Goal: Transaction & Acquisition: Purchase product/service

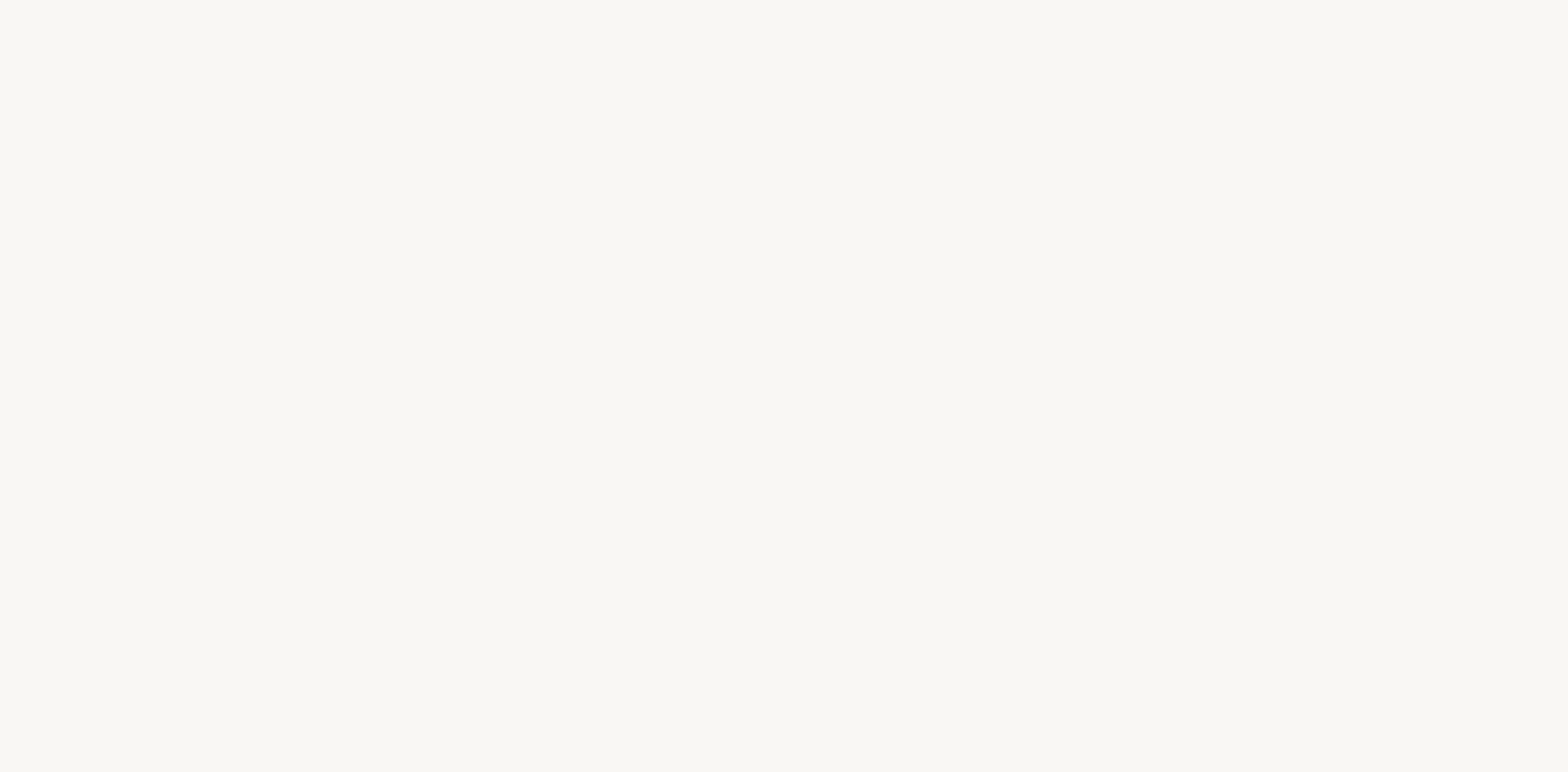
select select "ES"
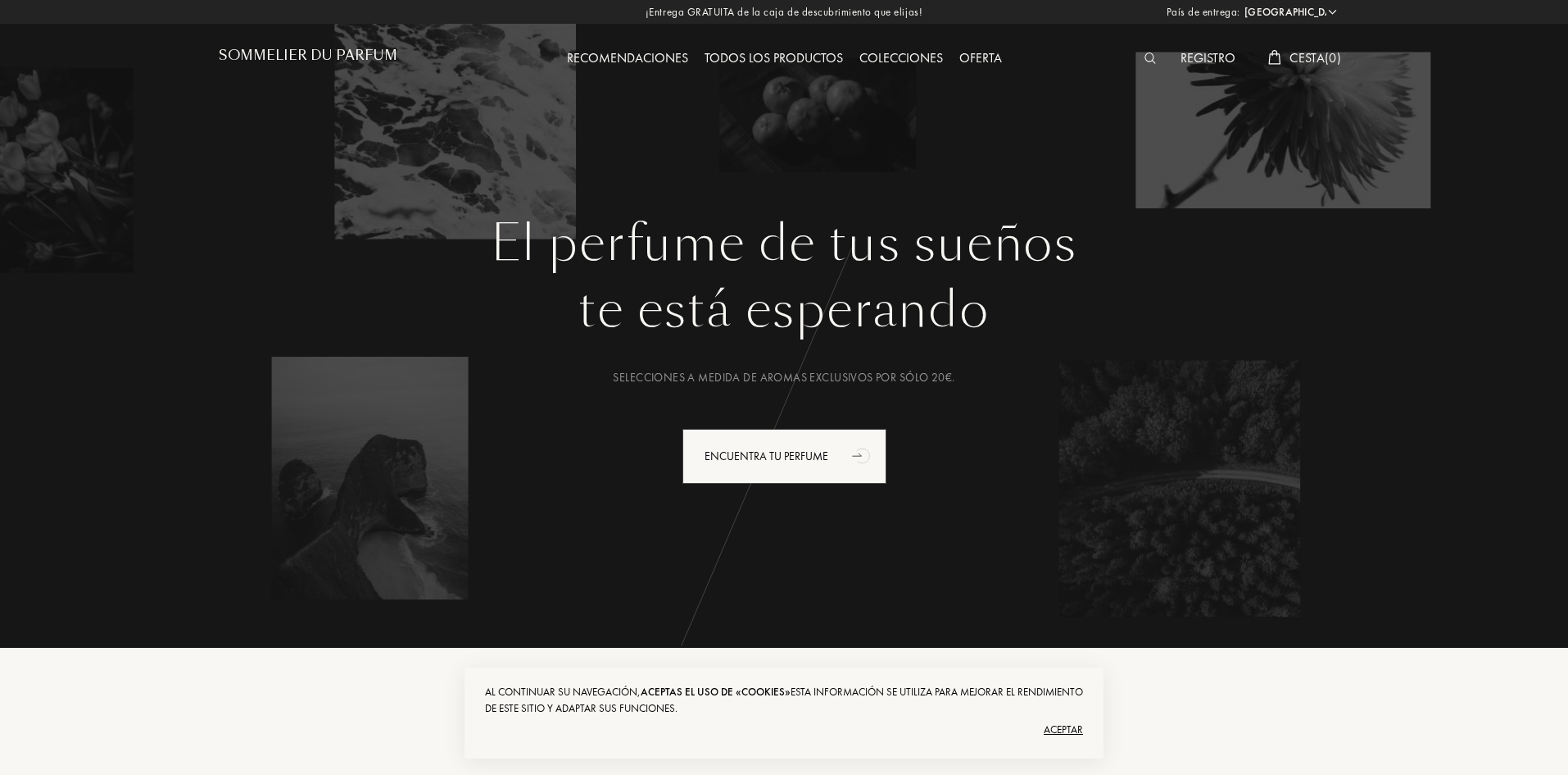
click at [778, 57] on div "Todos los productos" at bounding box center [774, 58] width 155 height 21
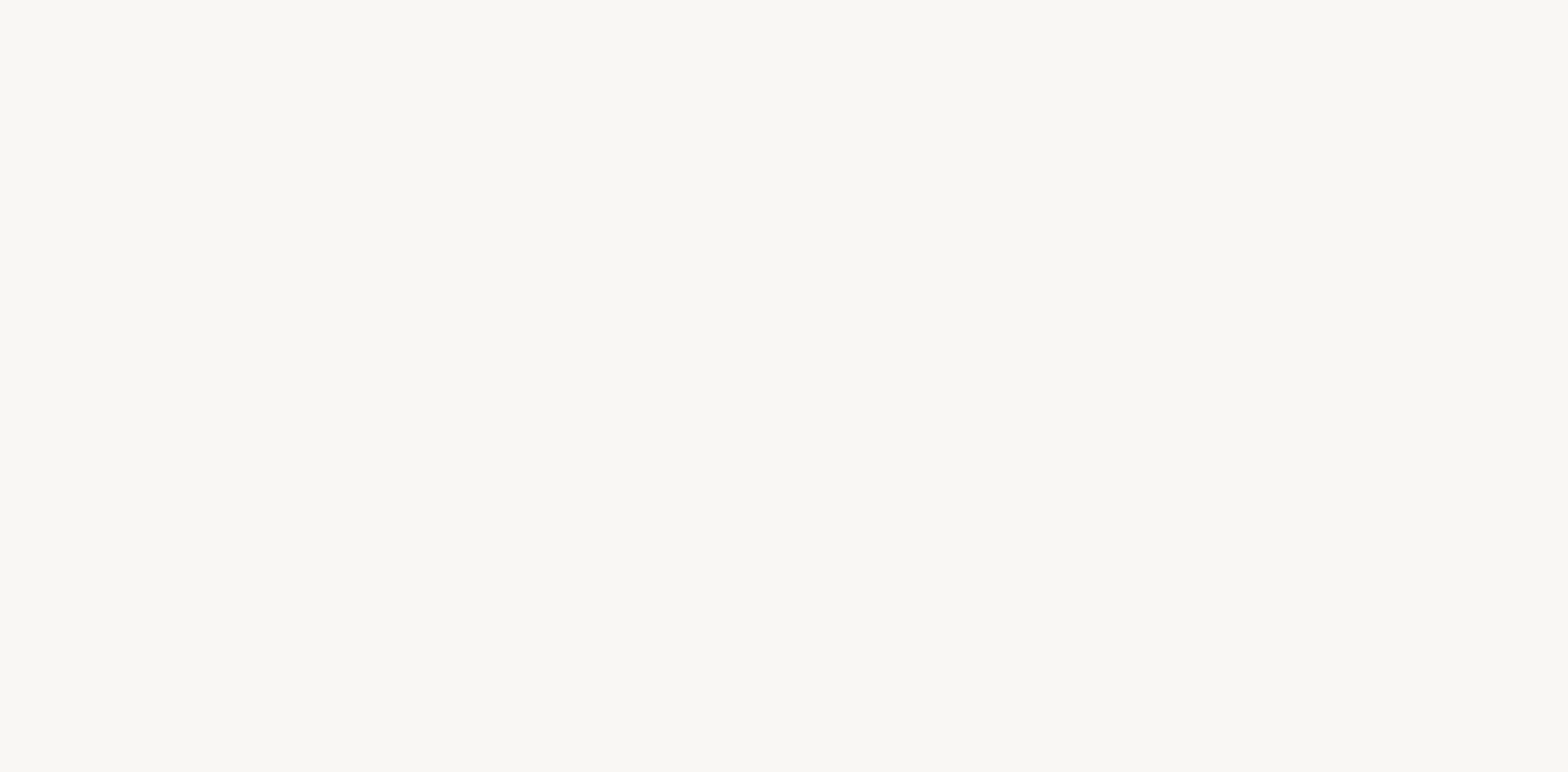
select select "ES"
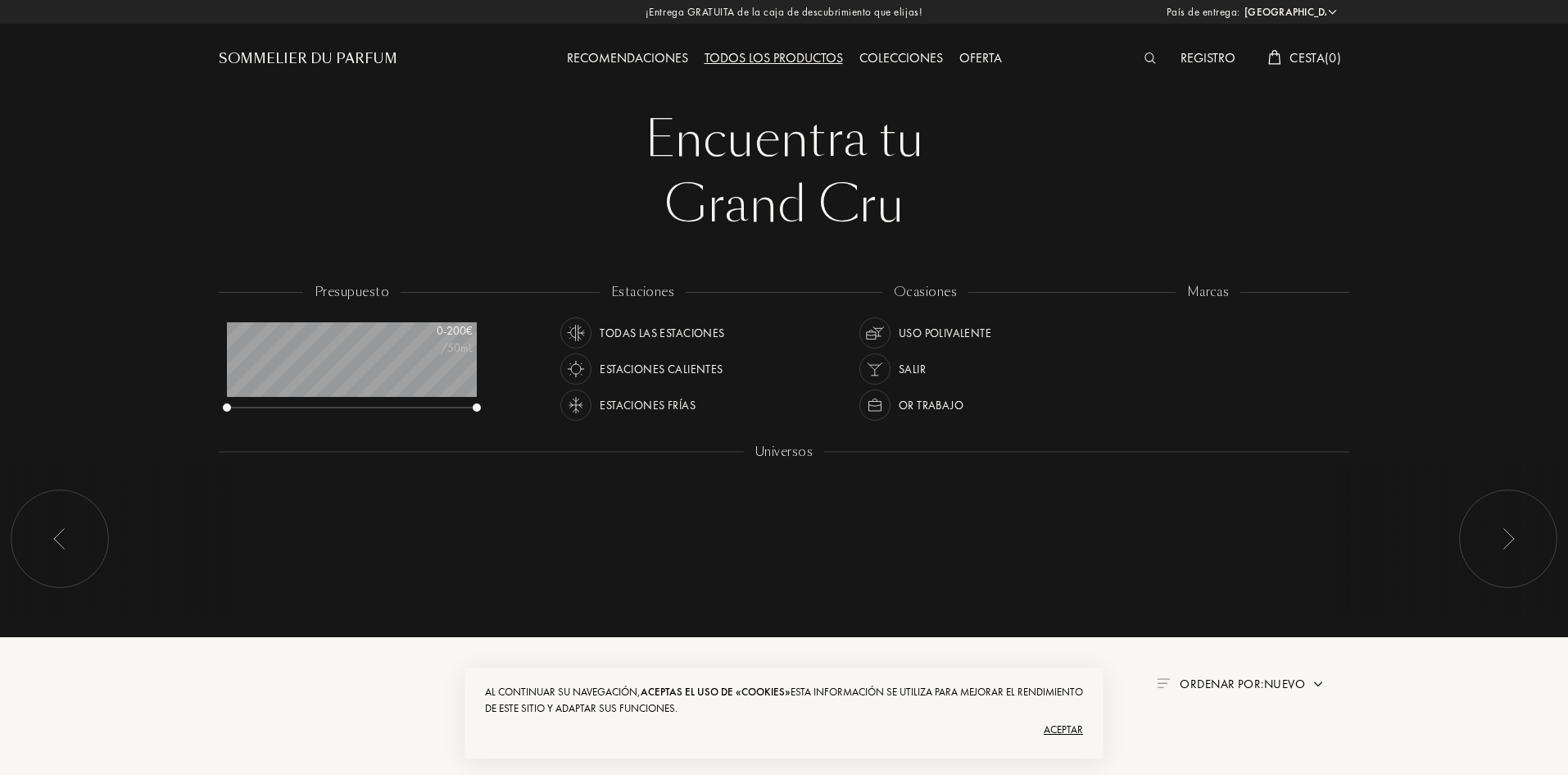
scroll to position [82, 250]
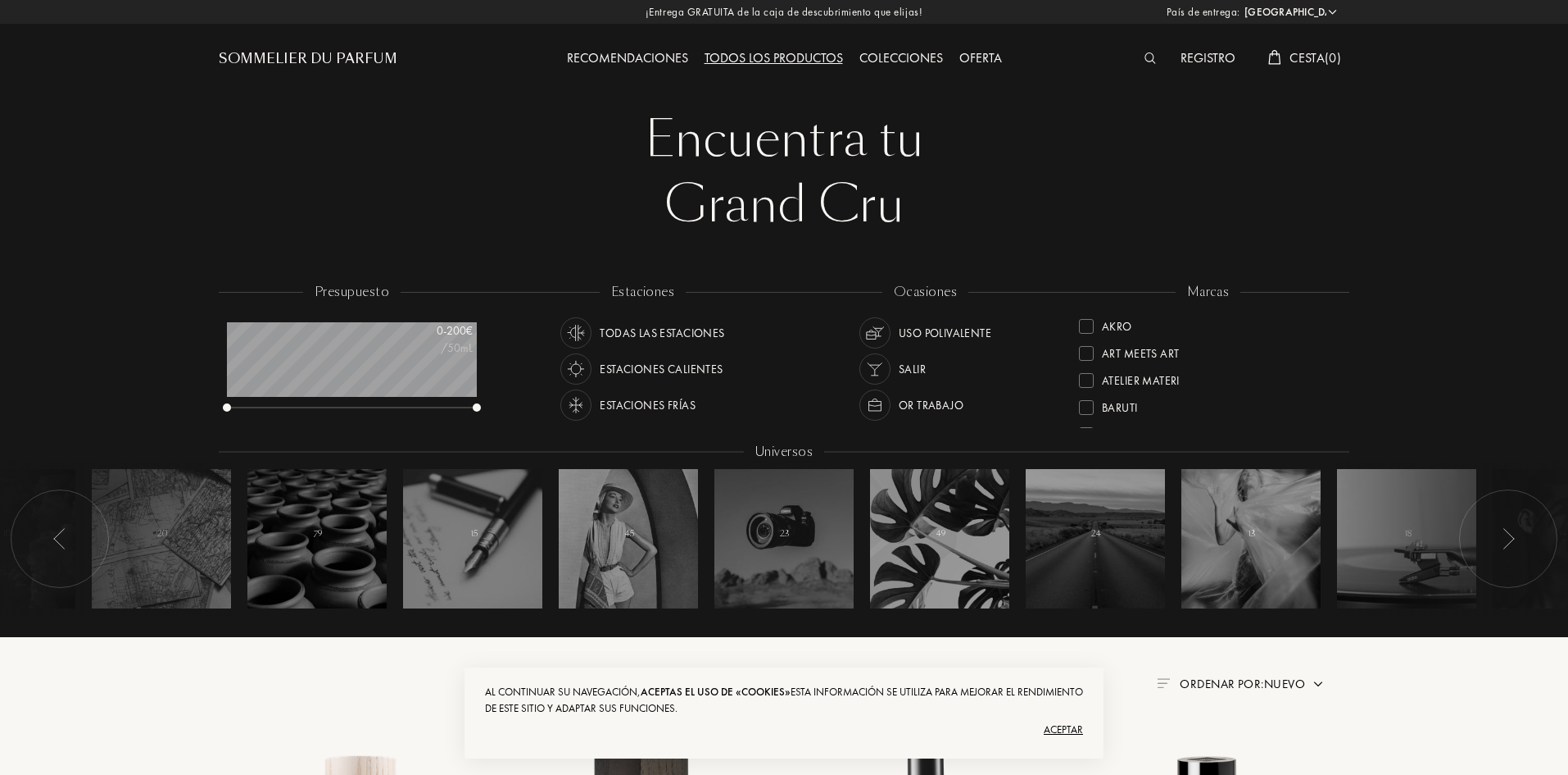
click at [1076, 725] on div "Aceptar" at bounding box center [784, 729] width 598 height 26
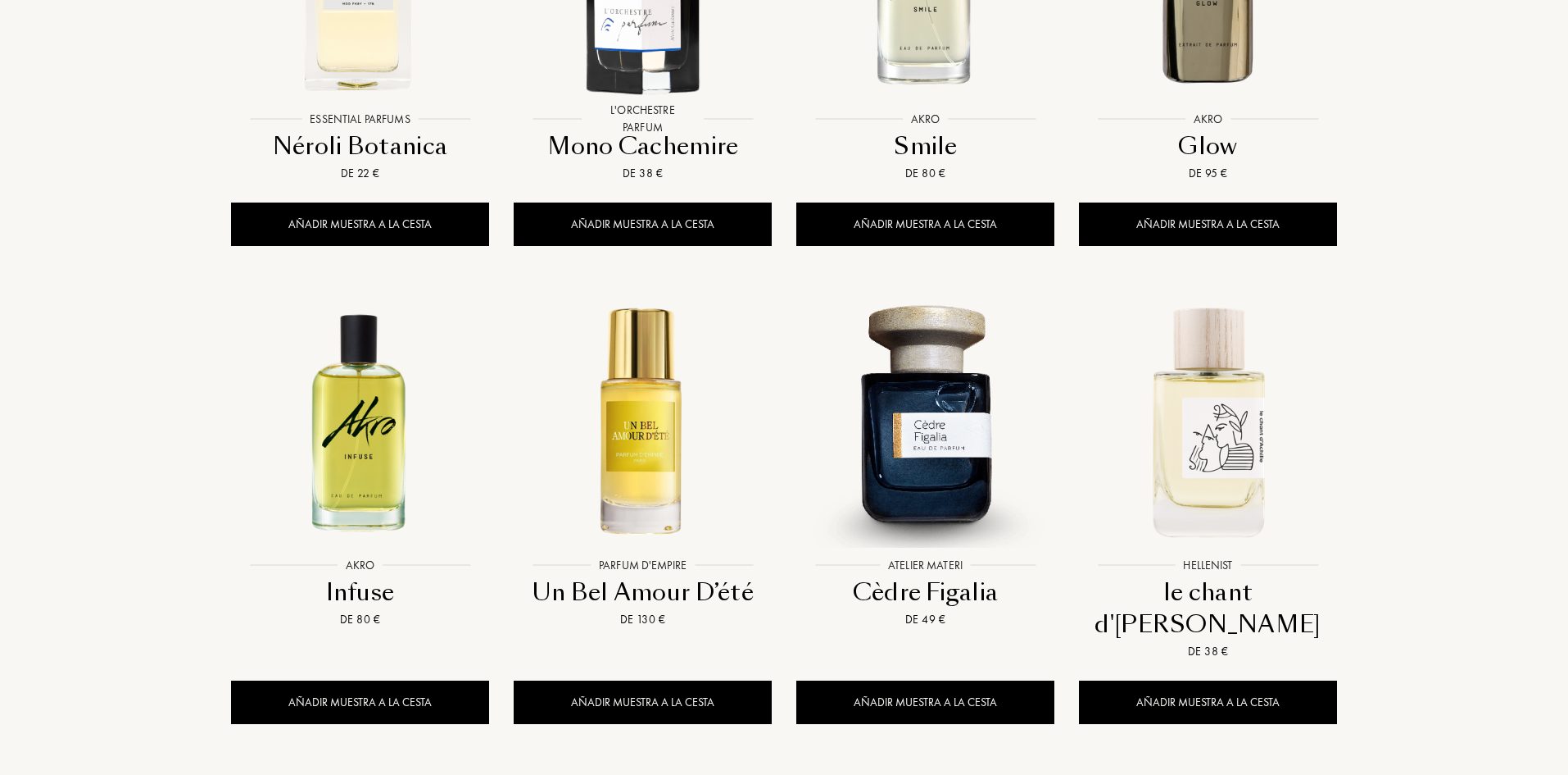
scroll to position [1476, 0]
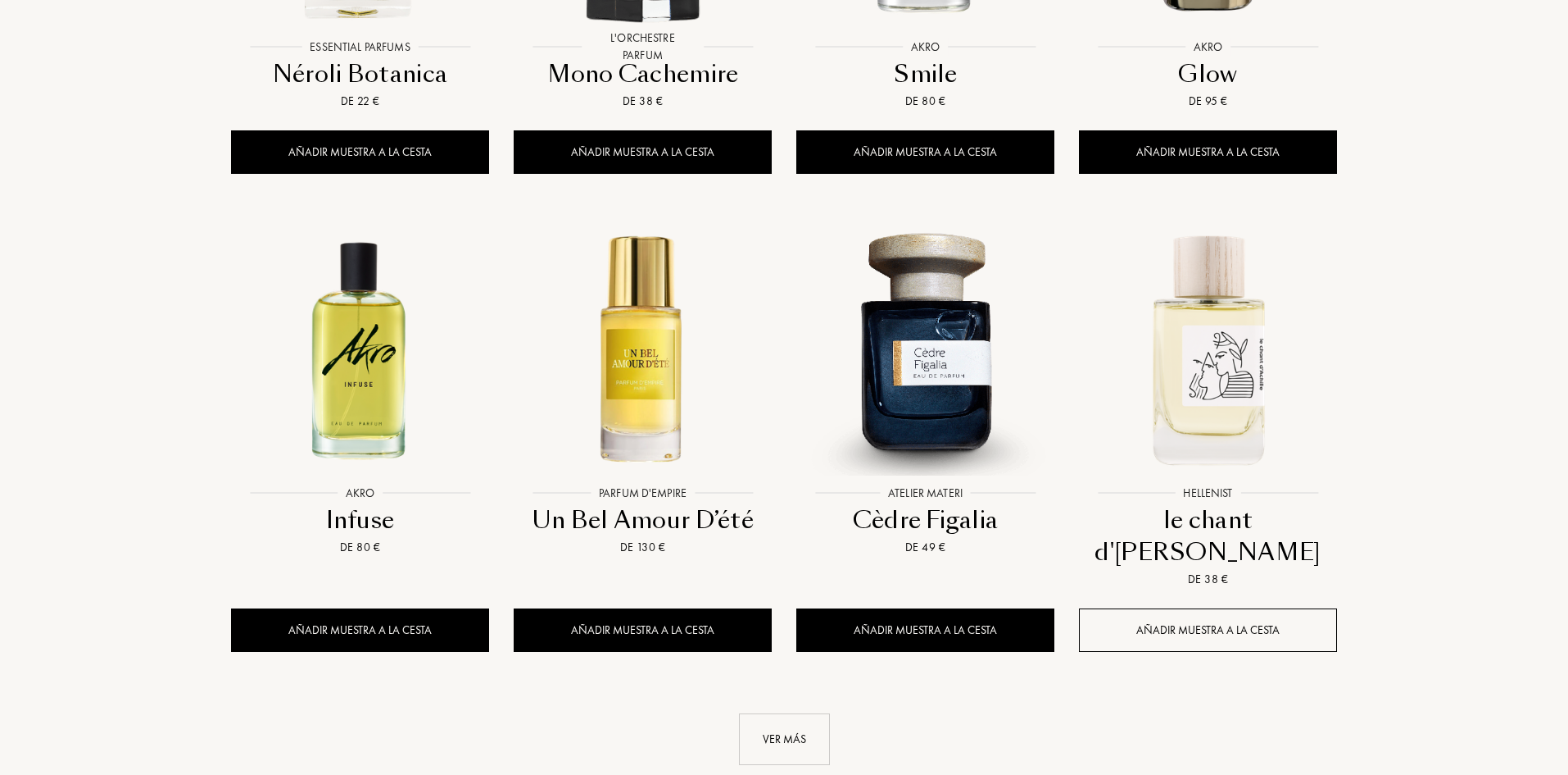
click at [1228, 608] on div "Añadir muestra a la cesta" at bounding box center [1208, 630] width 259 height 44
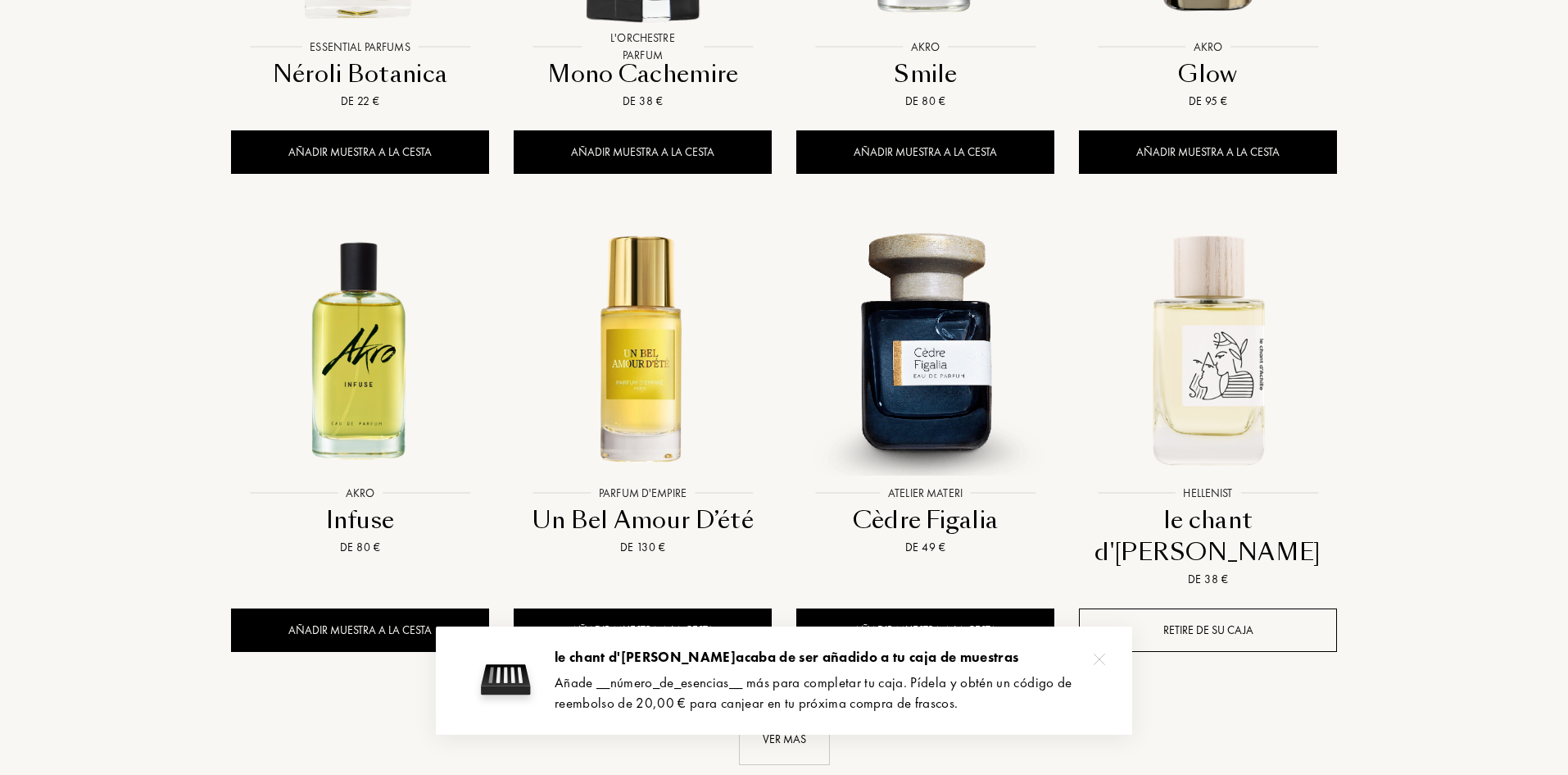
drag, startPoint x: 1104, startPoint y: 660, endPoint x: 1083, endPoint y: 660, distance: 21.0
click at [1103, 660] on img at bounding box center [1099, 658] width 11 height 11
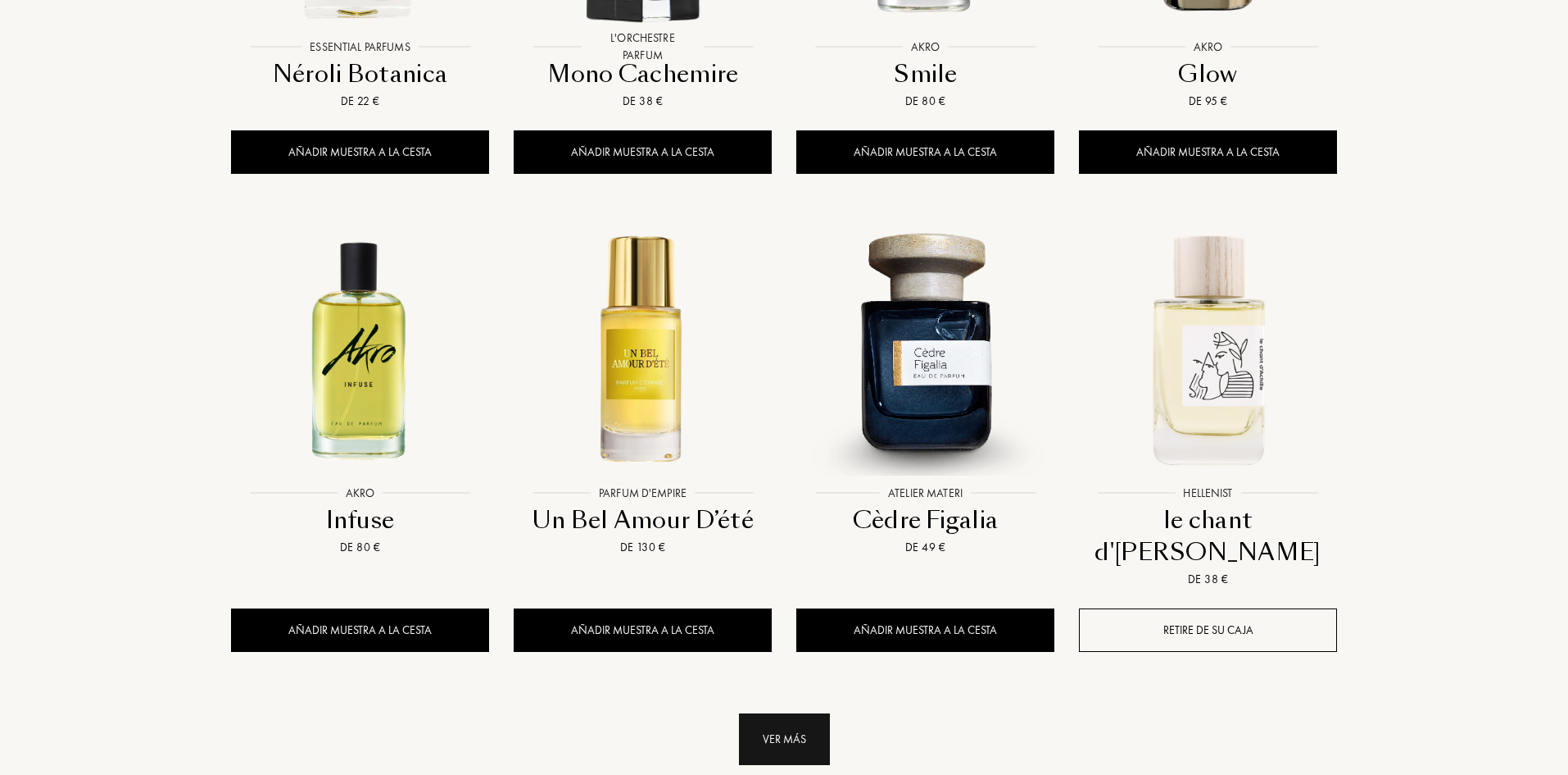
click at [809, 713] on div "Ver más" at bounding box center [784, 739] width 91 height 52
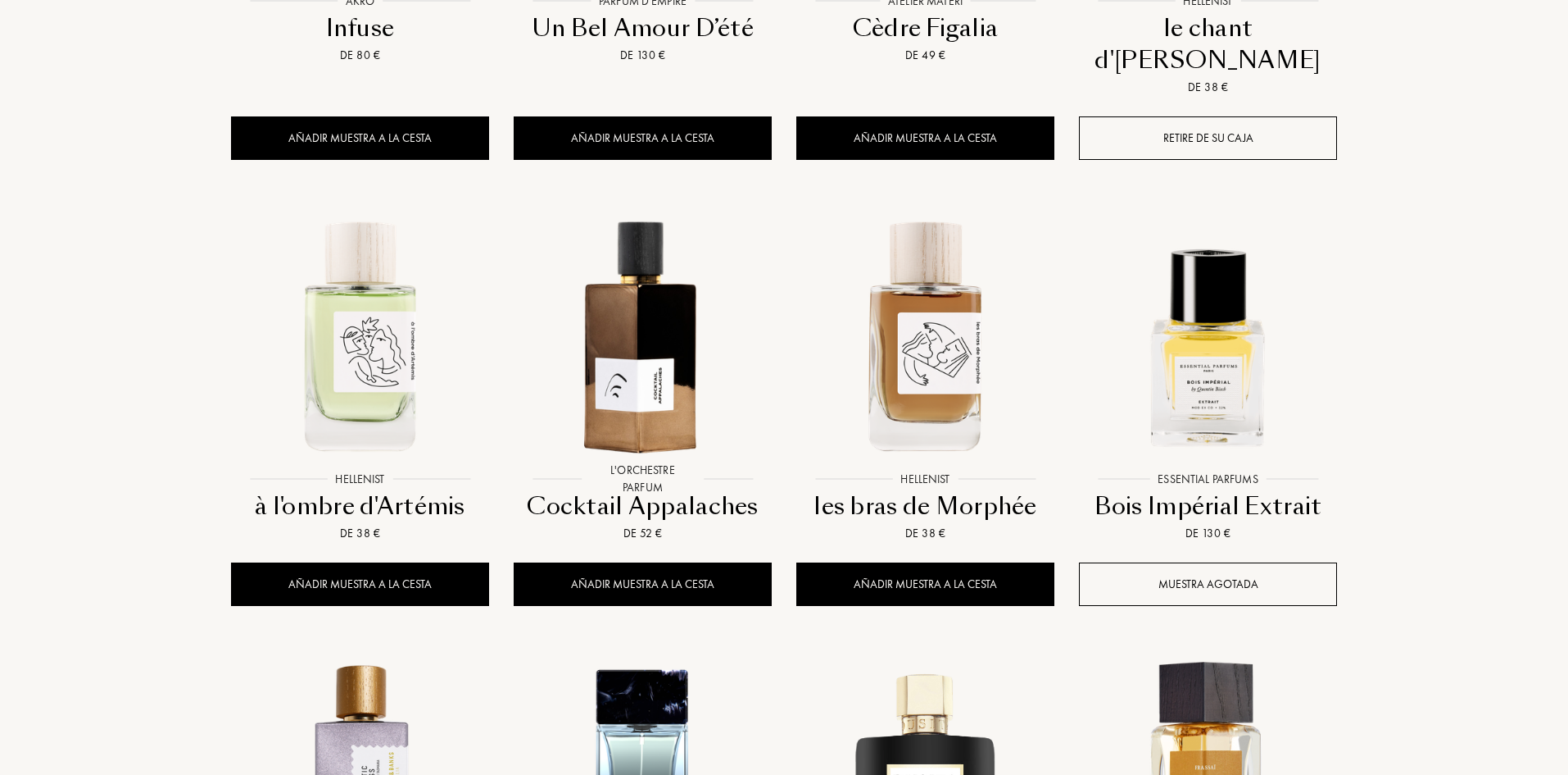
scroll to position [2049, 0]
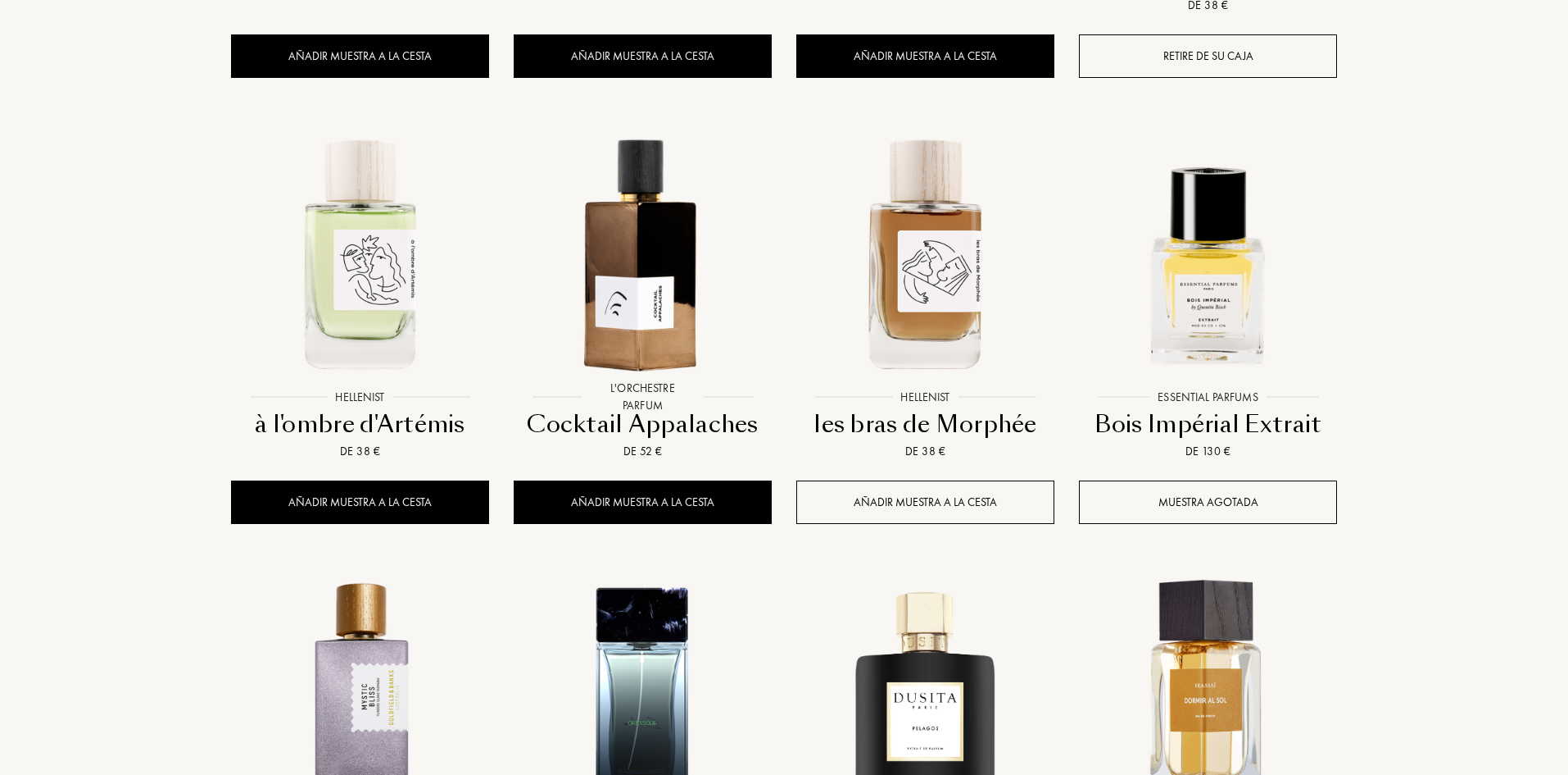
click at [912, 480] on div "Añadir muestra a la cesta" at bounding box center [925, 502] width 259 height 44
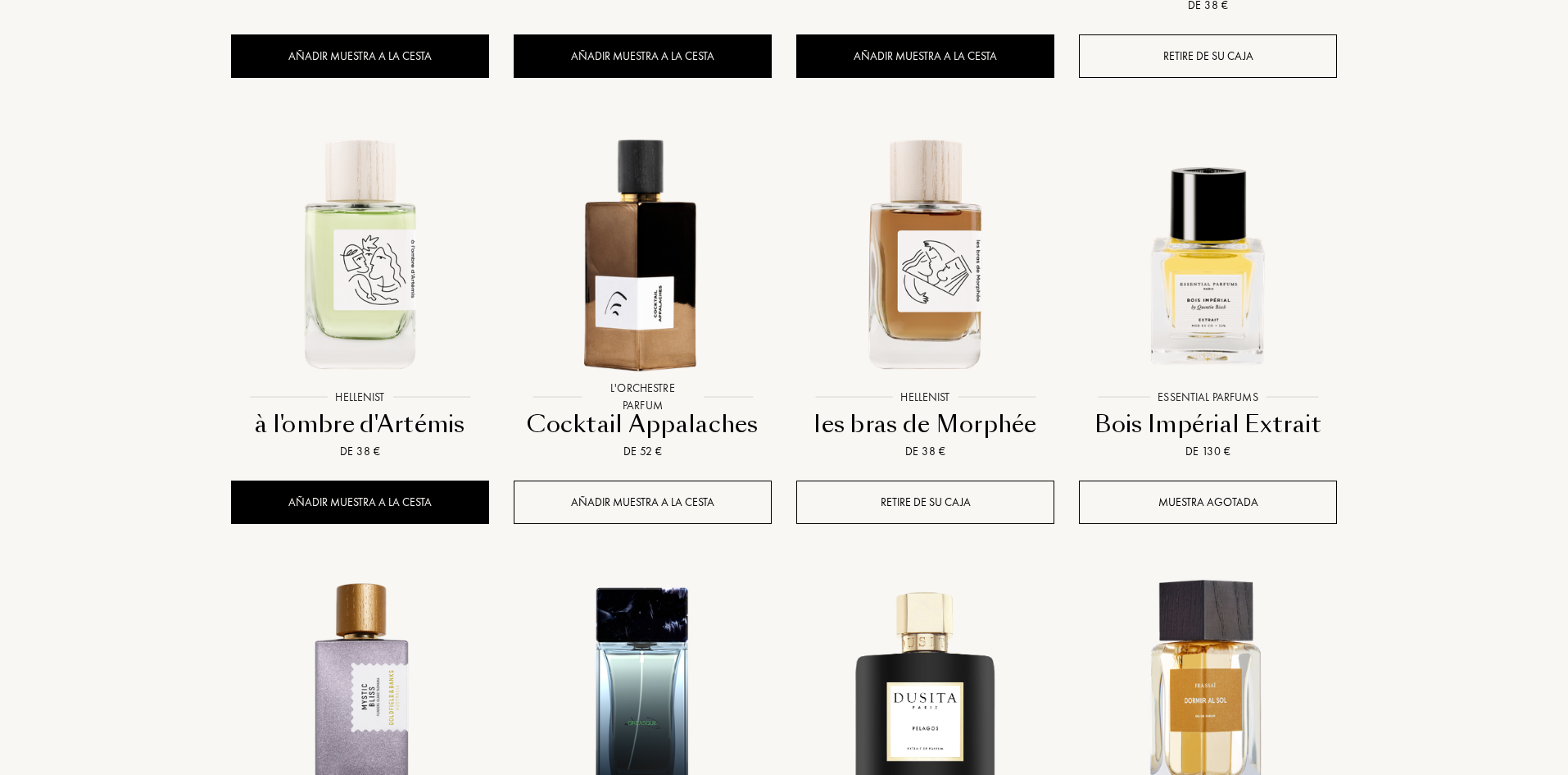
click at [646, 480] on div "Añadir muestra a la cesta" at bounding box center [643, 502] width 259 height 44
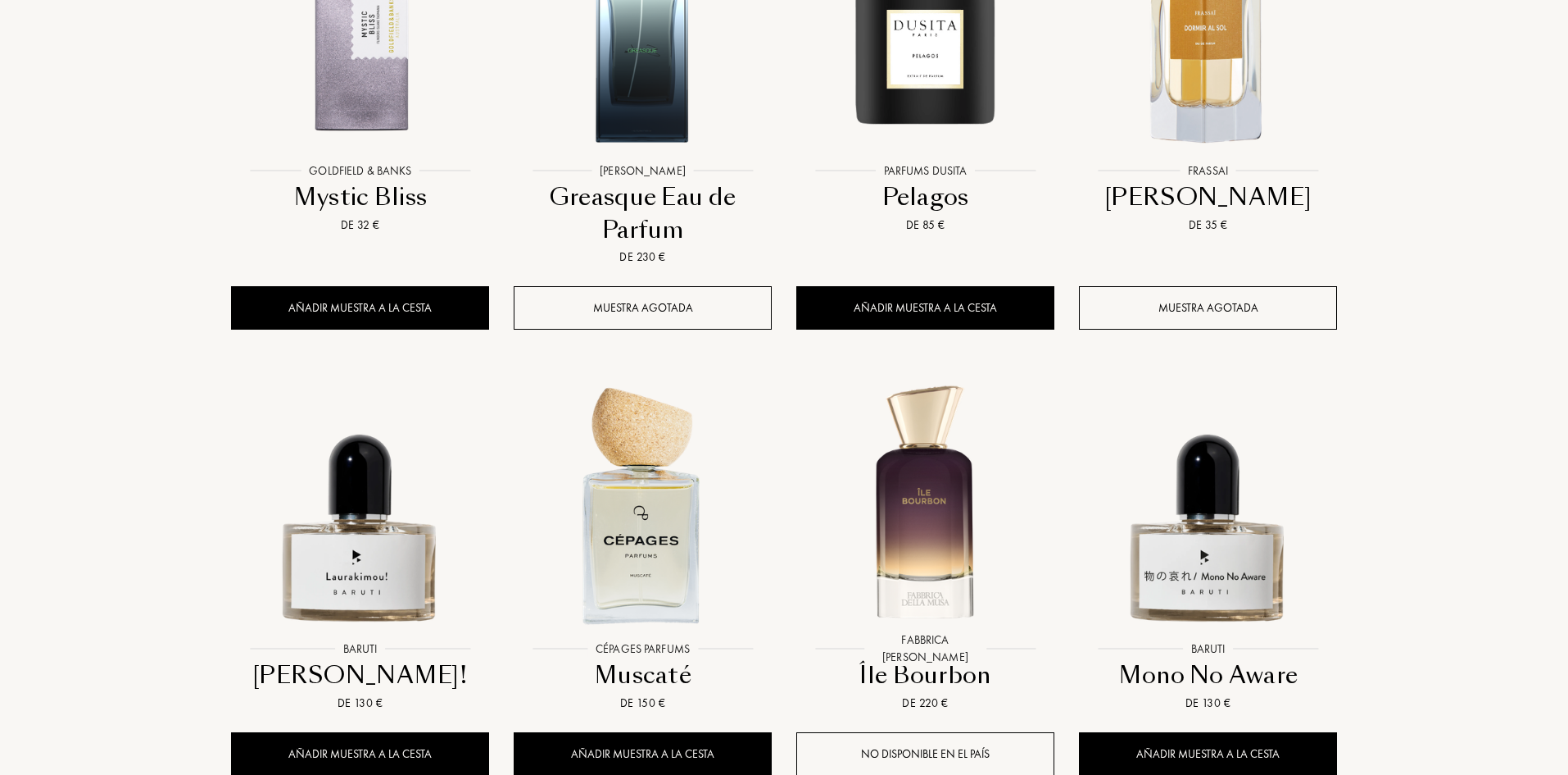
scroll to position [2869, 0]
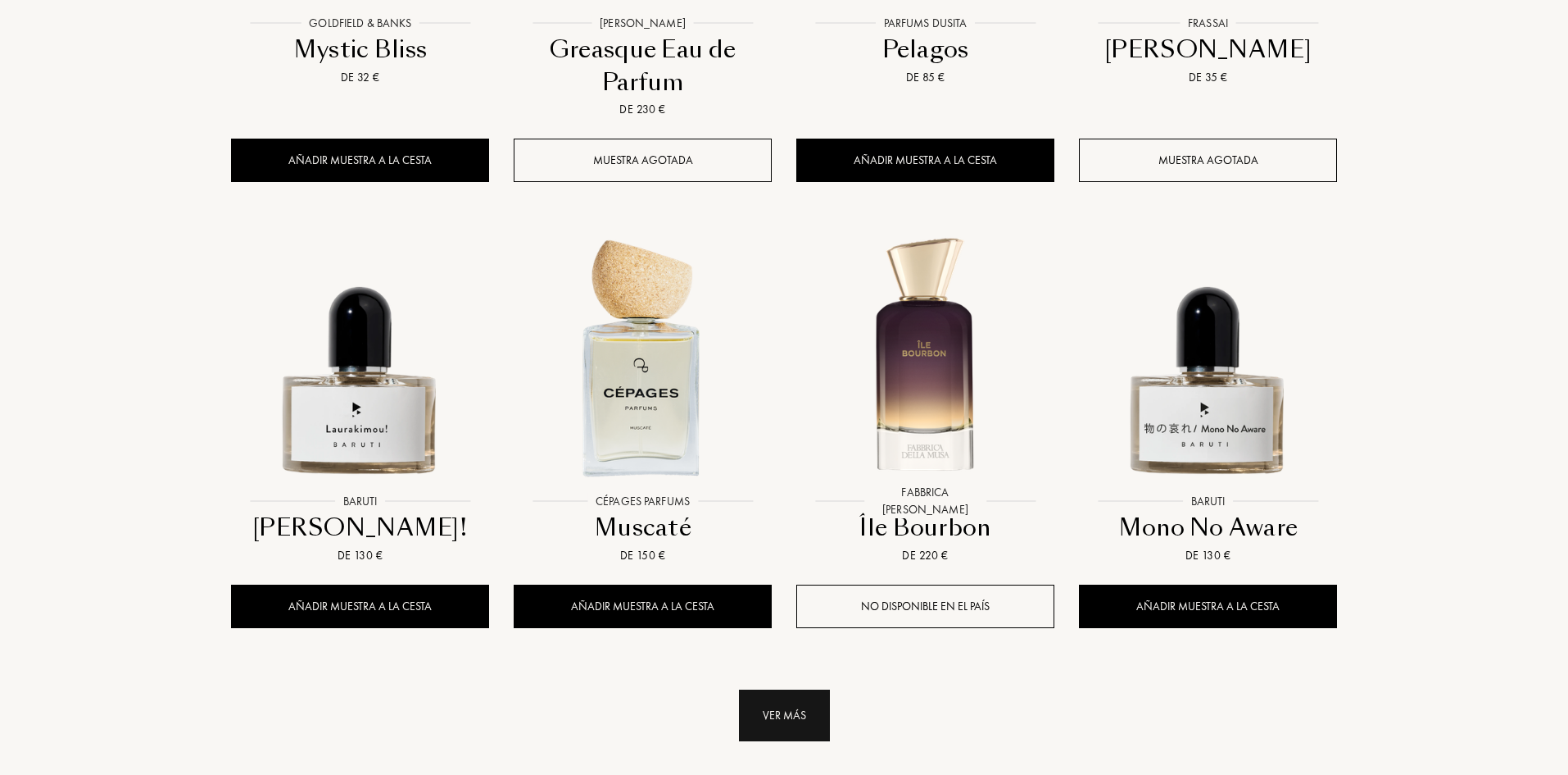
click at [801, 689] on div "Ver más" at bounding box center [784, 715] width 91 height 52
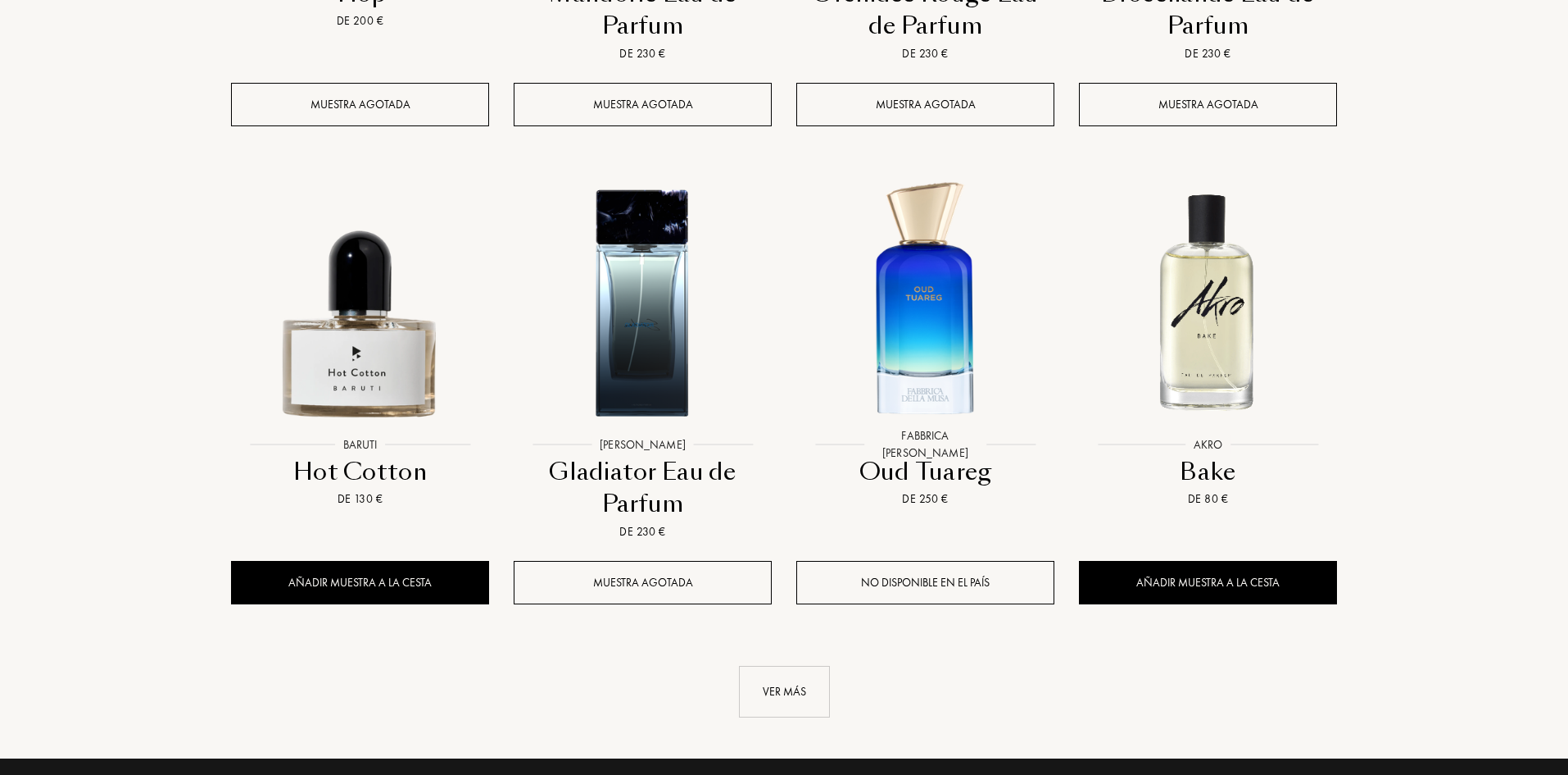
scroll to position [4344, 0]
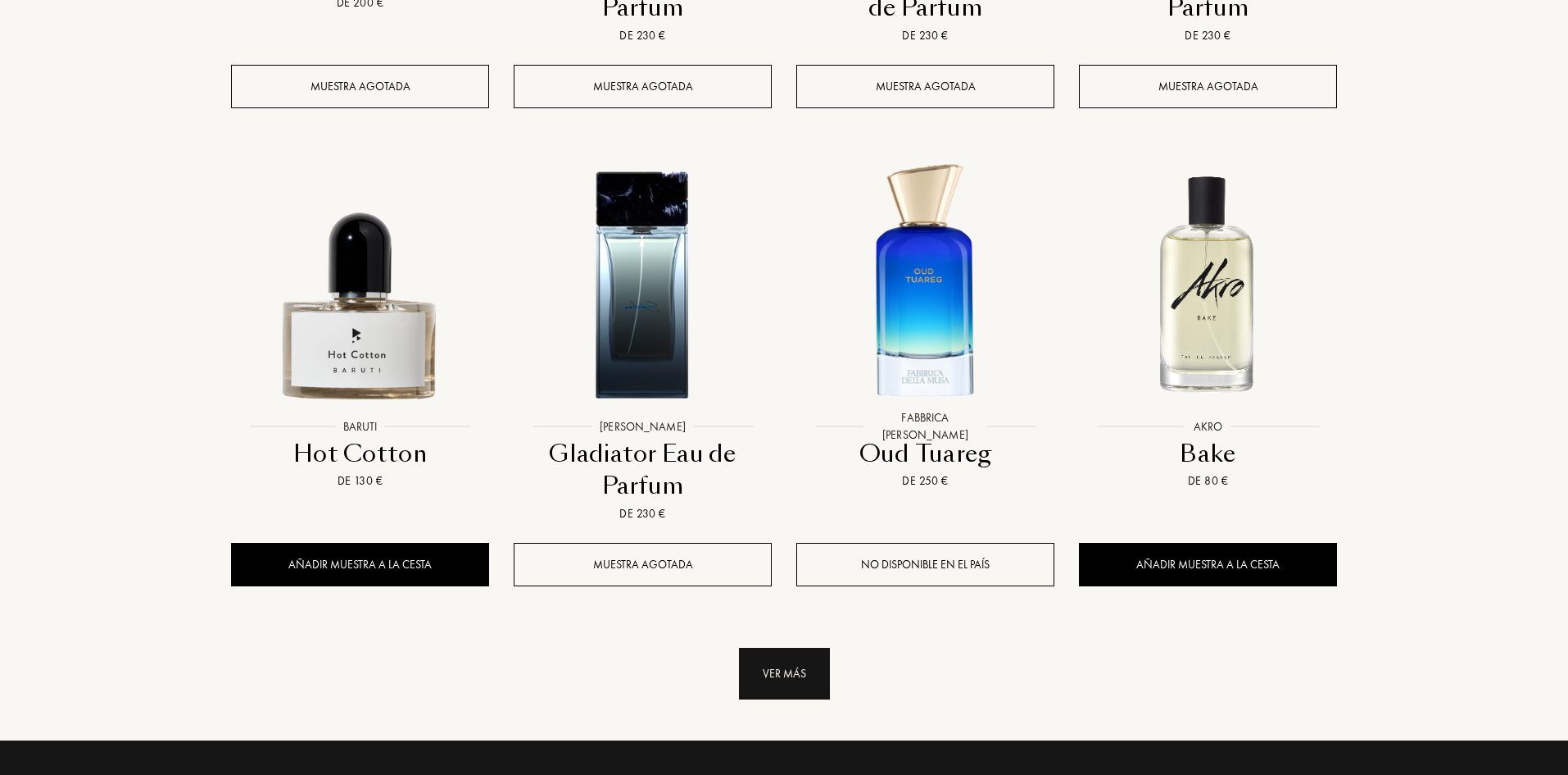
click at [802, 647] on div "Ver más" at bounding box center [784, 673] width 91 height 52
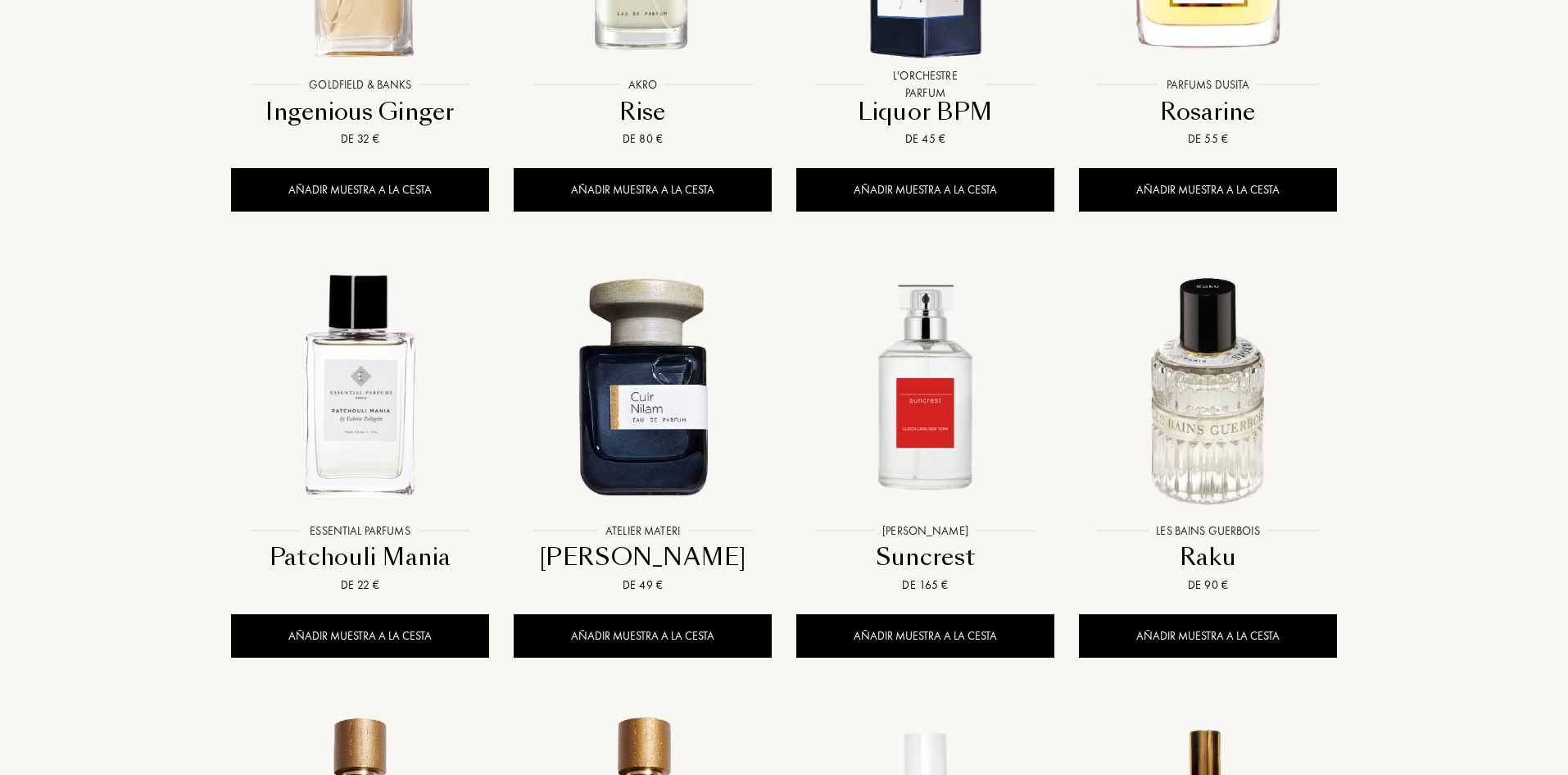
scroll to position [5575, 0]
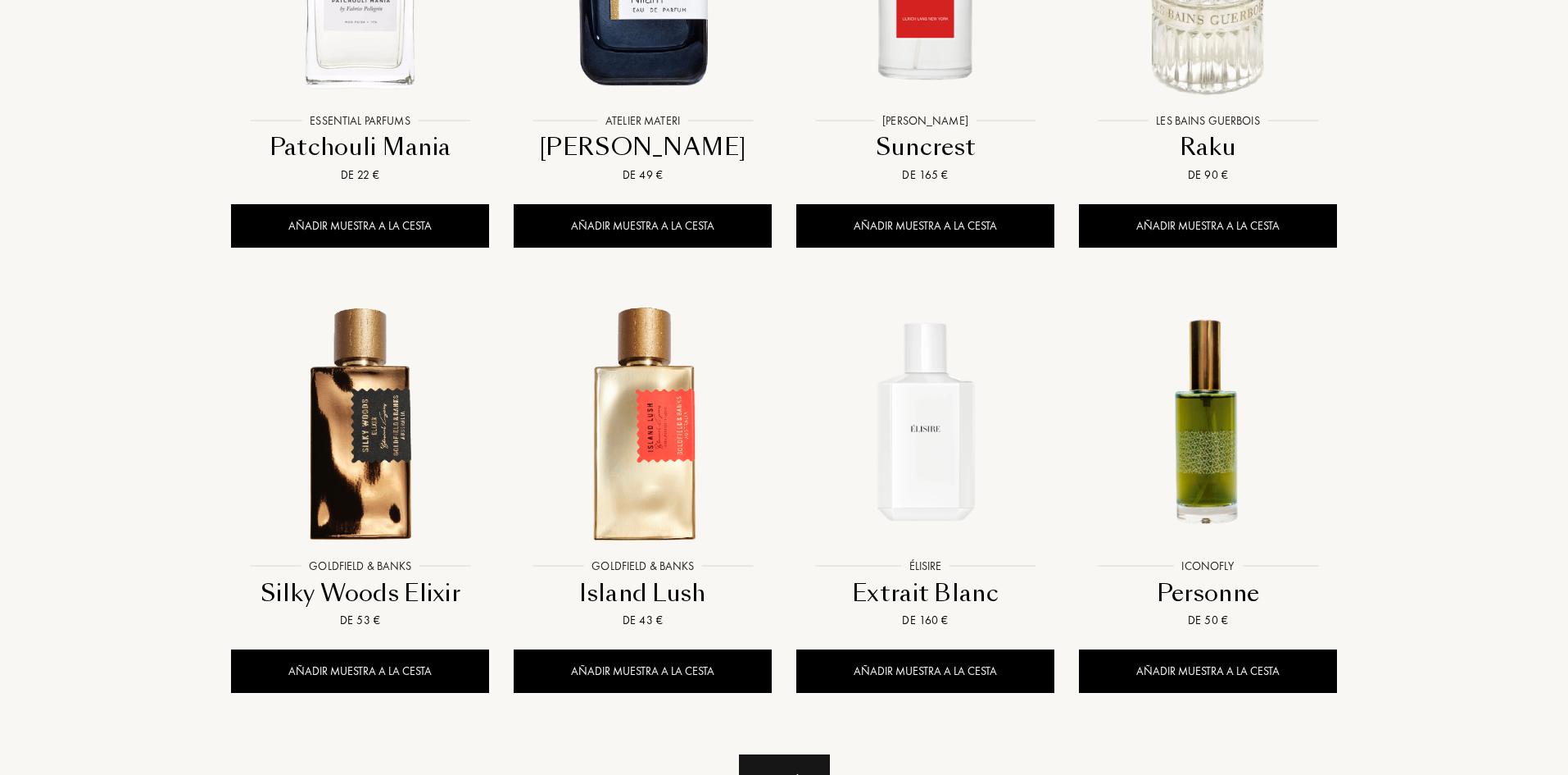
click at [788, 754] on div "Ver más" at bounding box center [784, 780] width 91 height 52
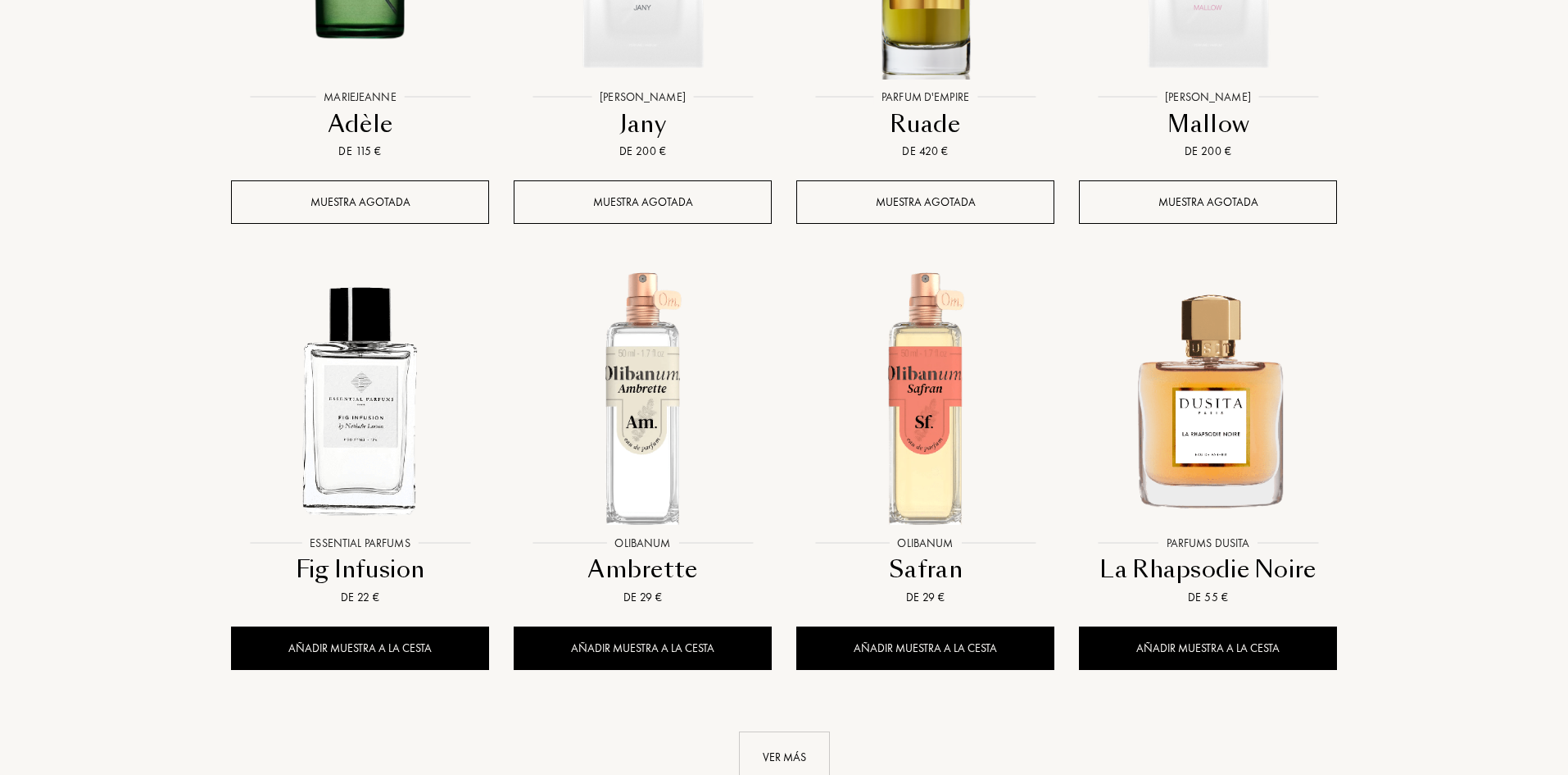
scroll to position [6968, 0]
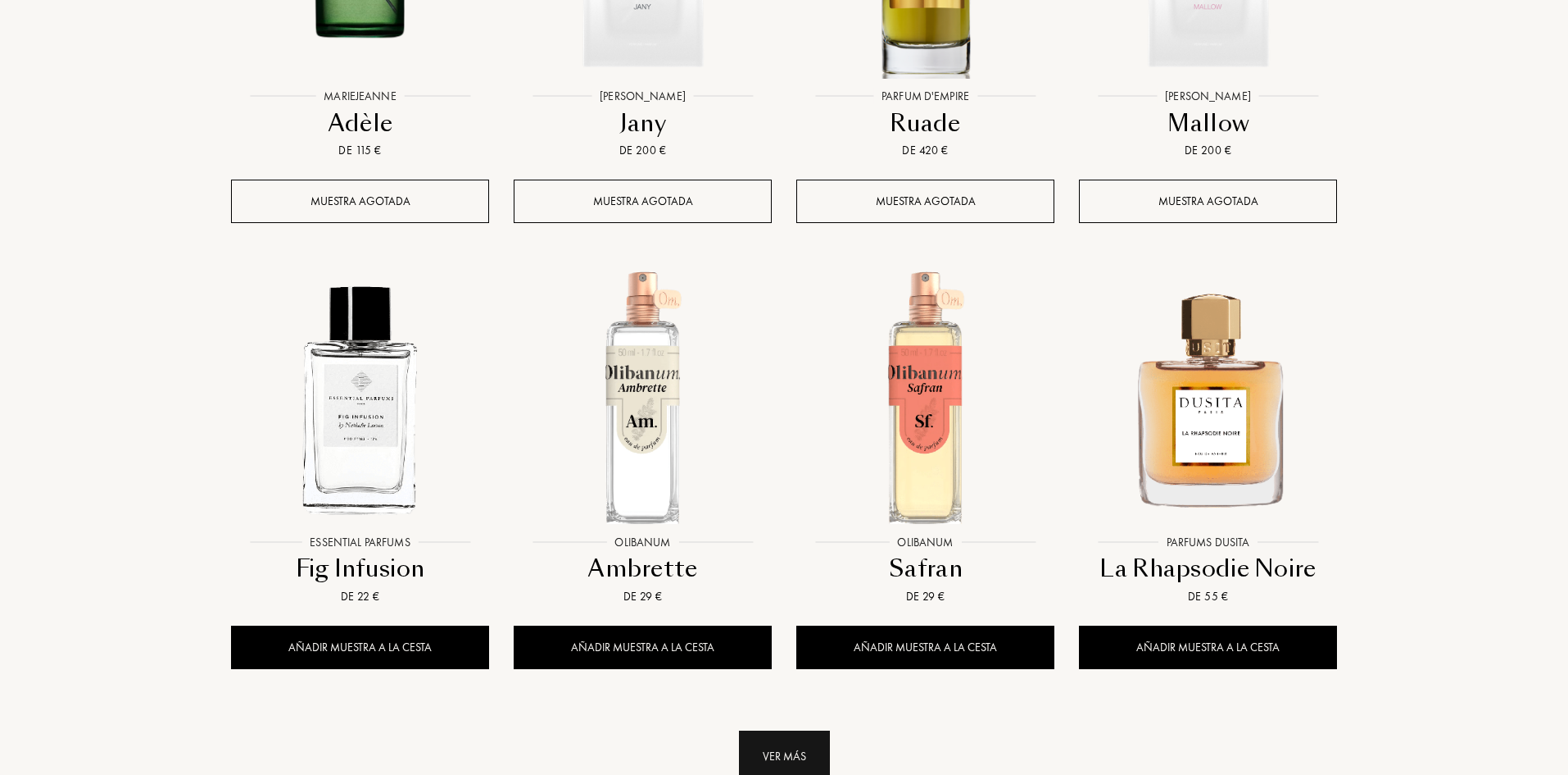
click at [784, 730] on div "Ver más" at bounding box center [784, 756] width 91 height 52
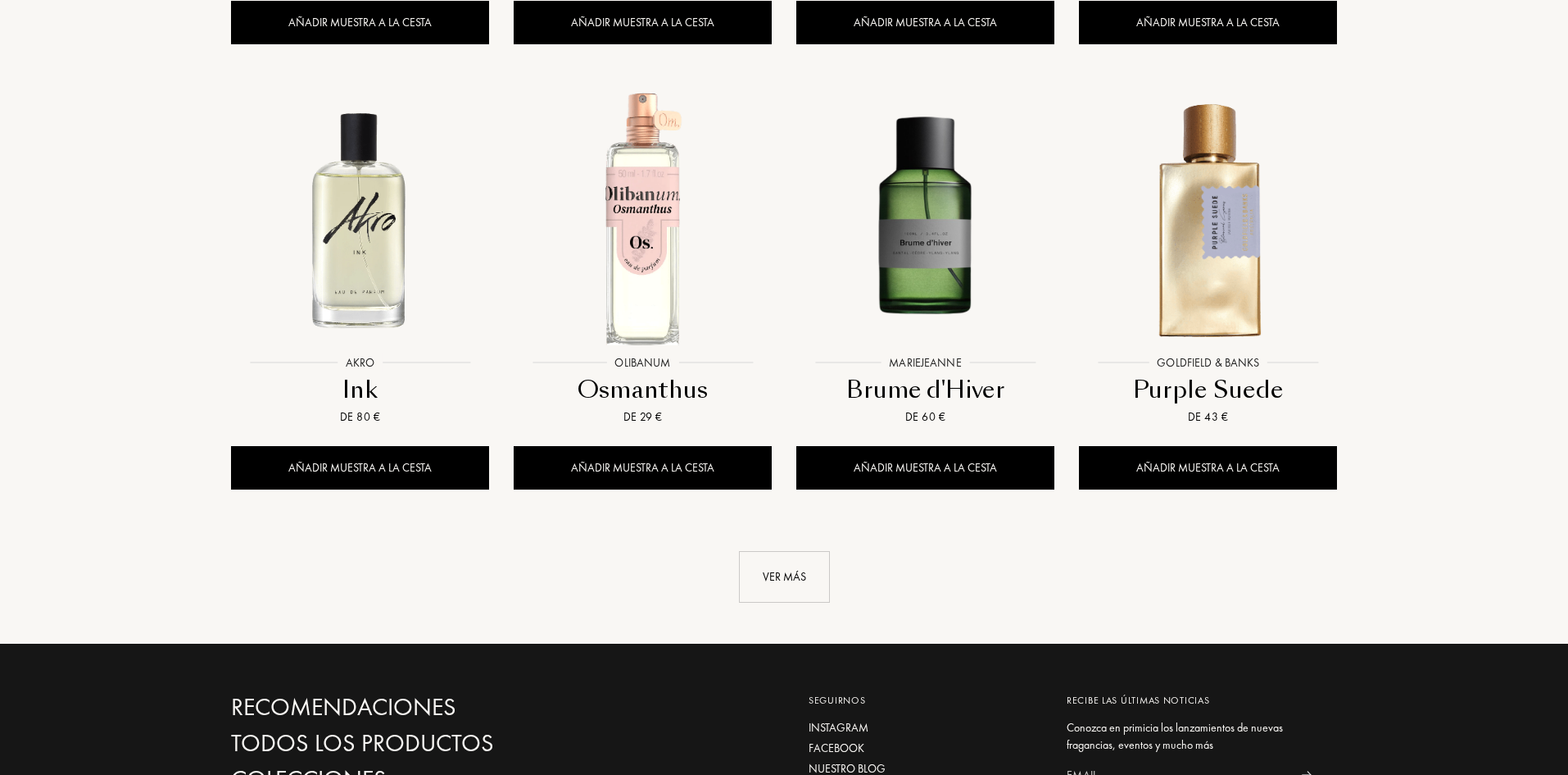
scroll to position [8526, 0]
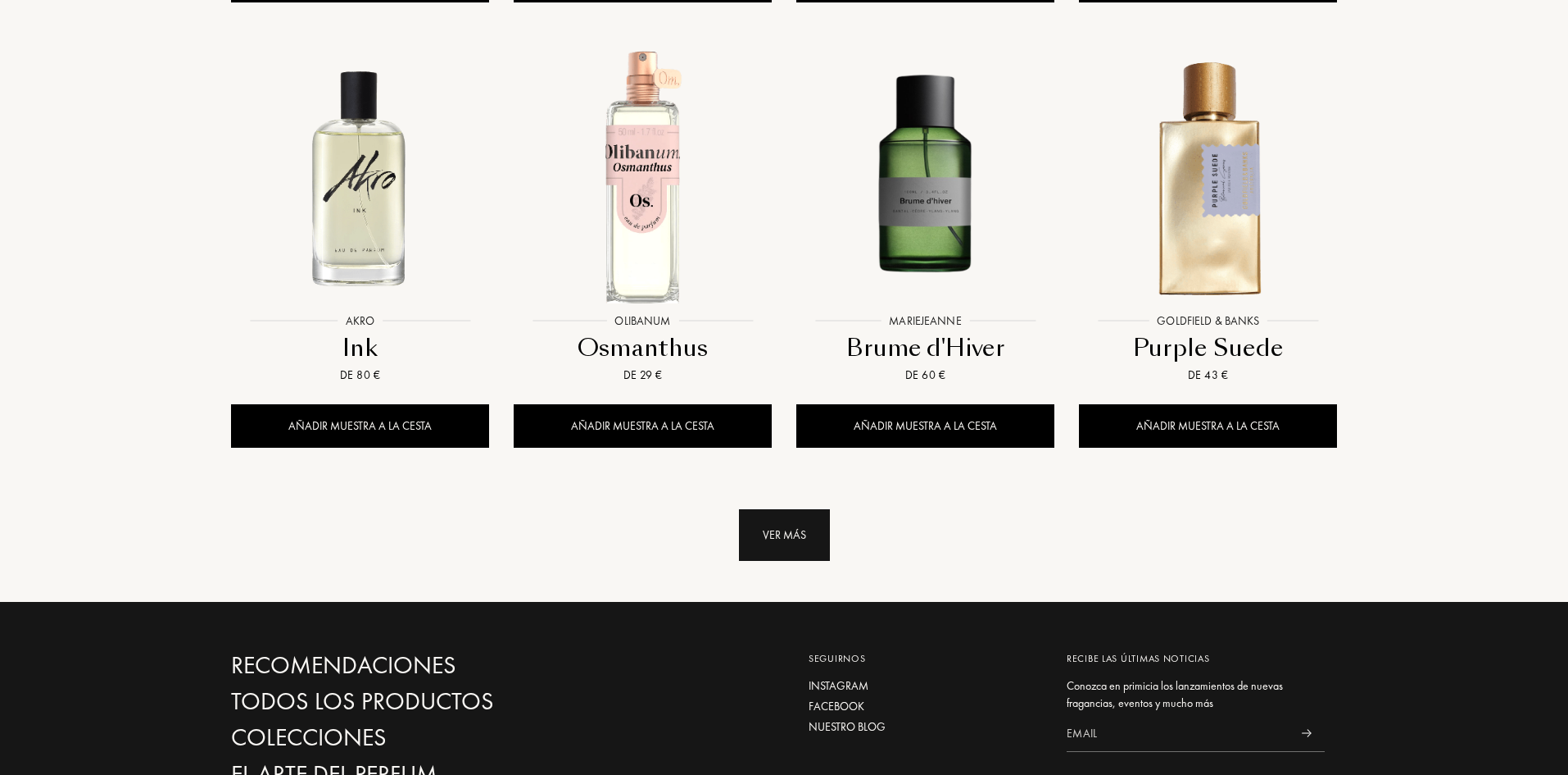
click at [773, 509] on div "Ver más" at bounding box center [784, 535] width 91 height 52
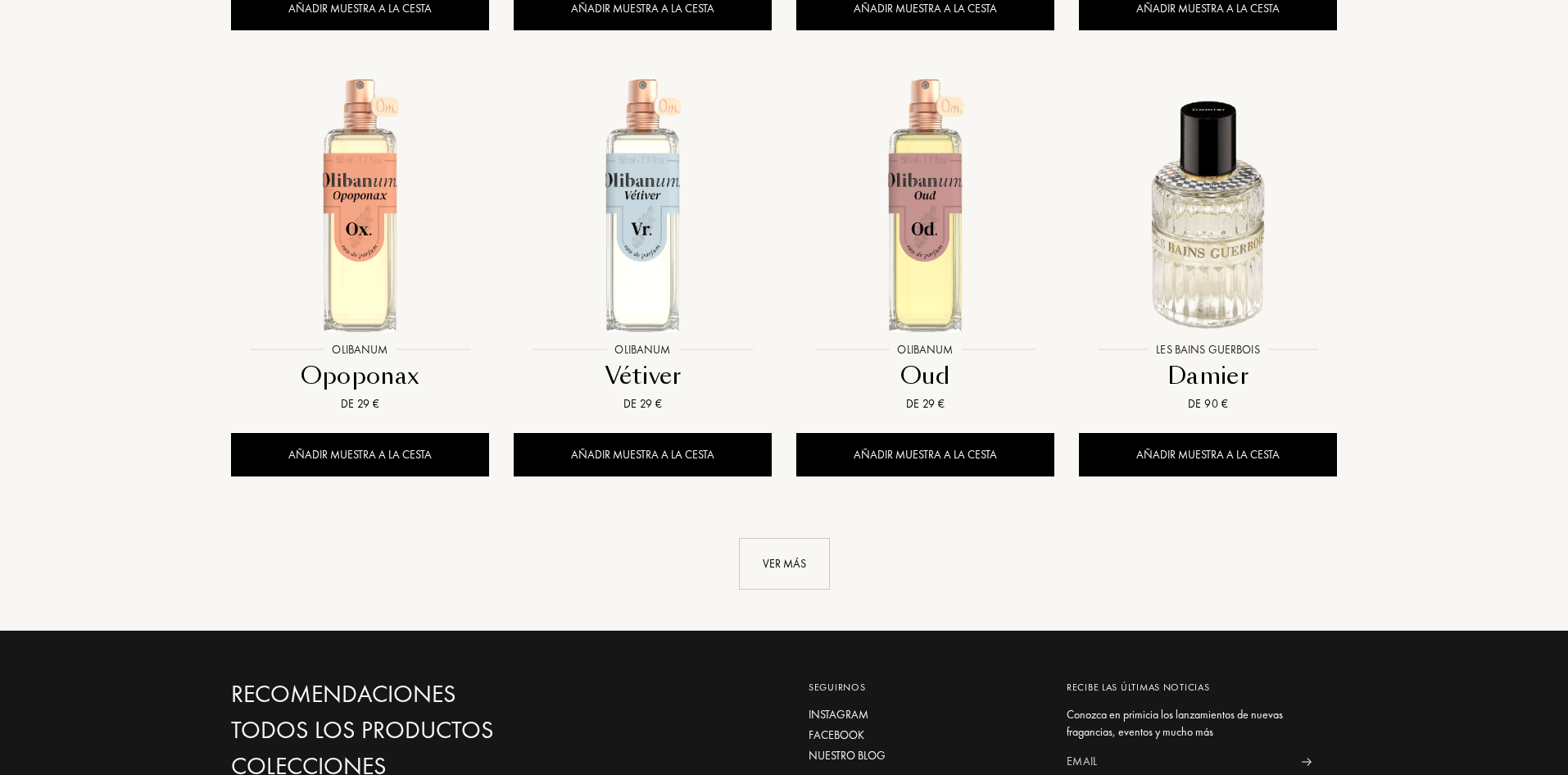
scroll to position [9837, 0]
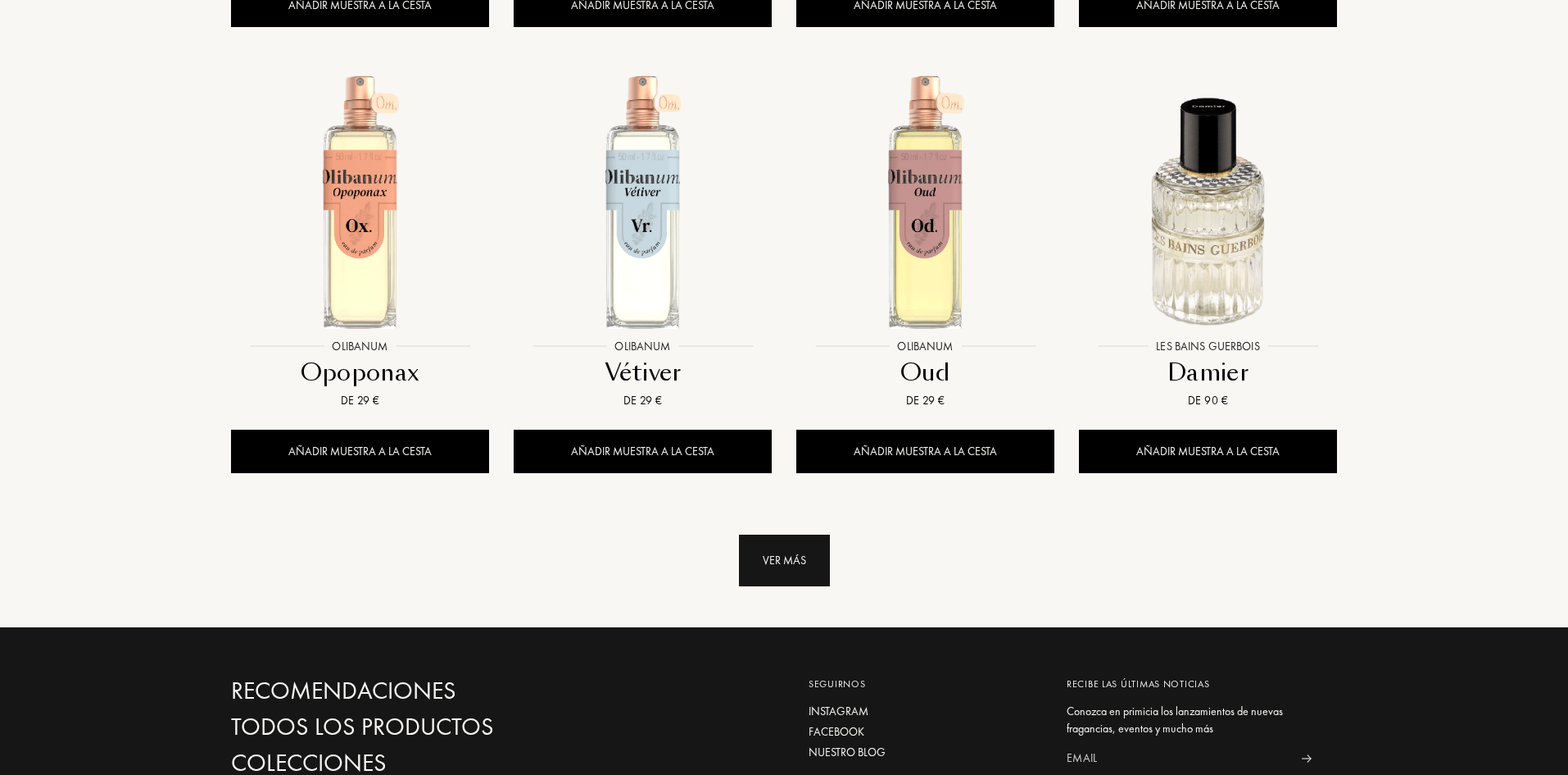
click at [749, 534] on div "Ver más" at bounding box center [784, 560] width 91 height 52
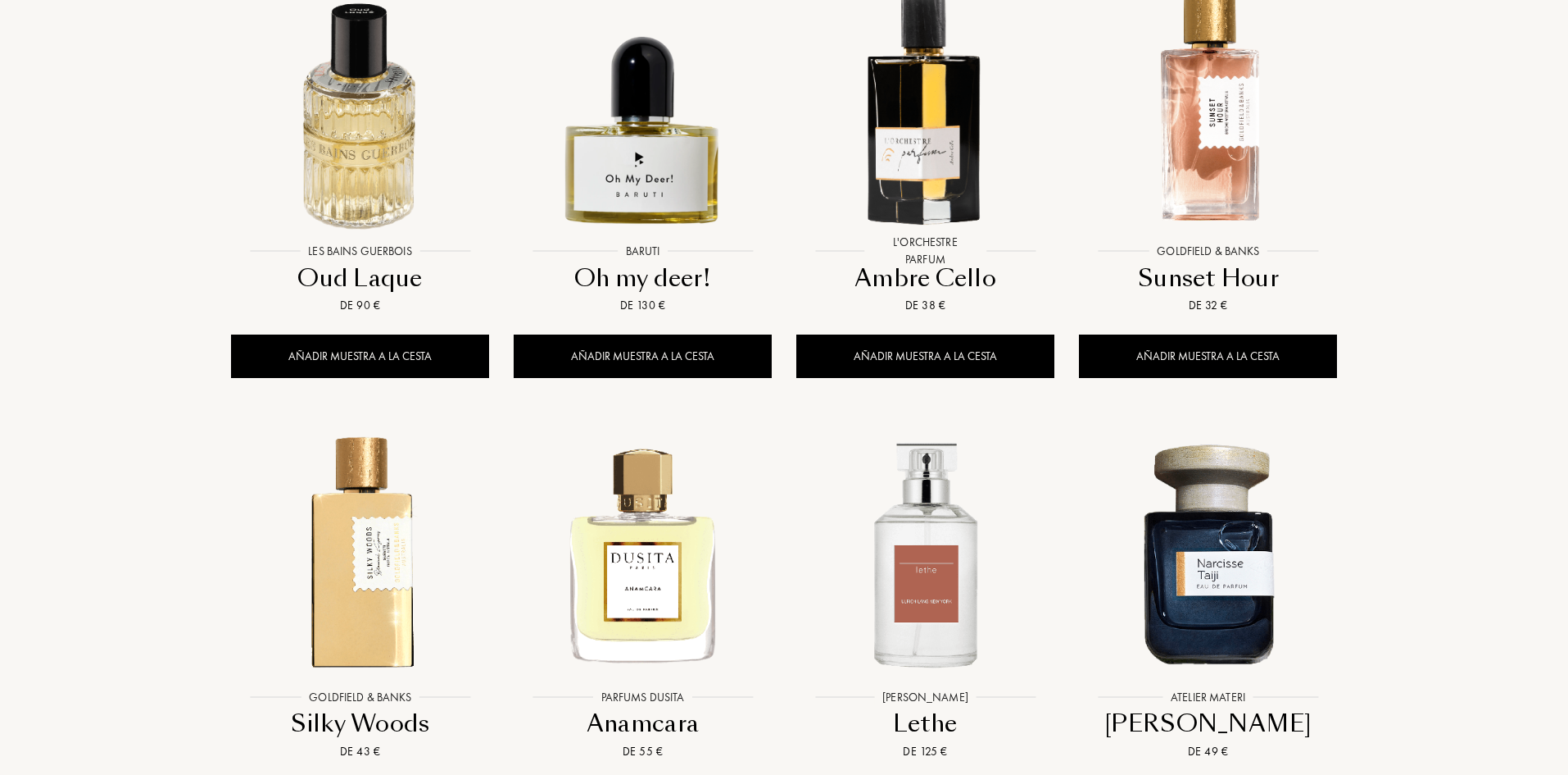
scroll to position [11067, 0]
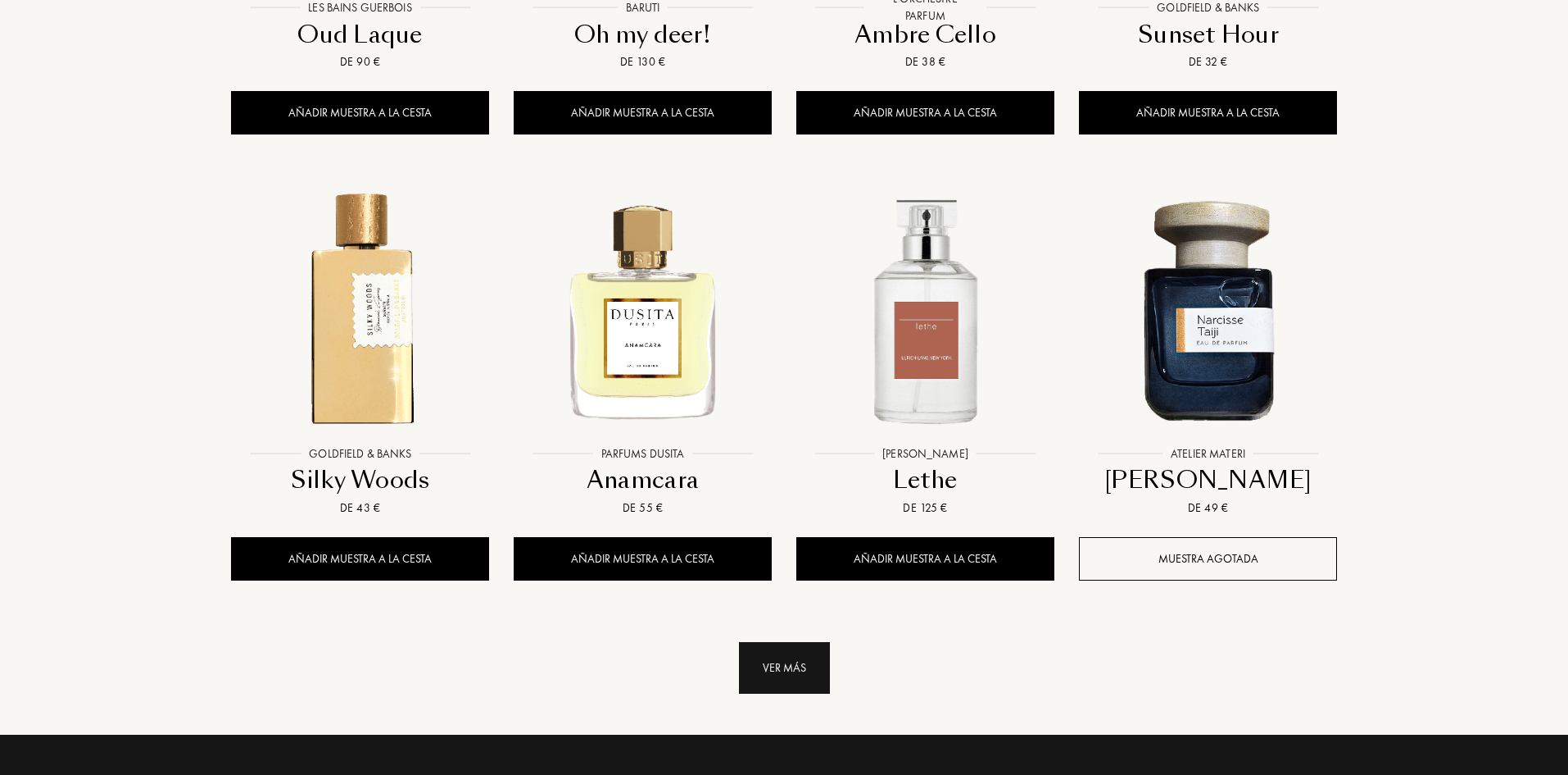
click at [755, 642] on div "Ver más" at bounding box center [784, 668] width 91 height 52
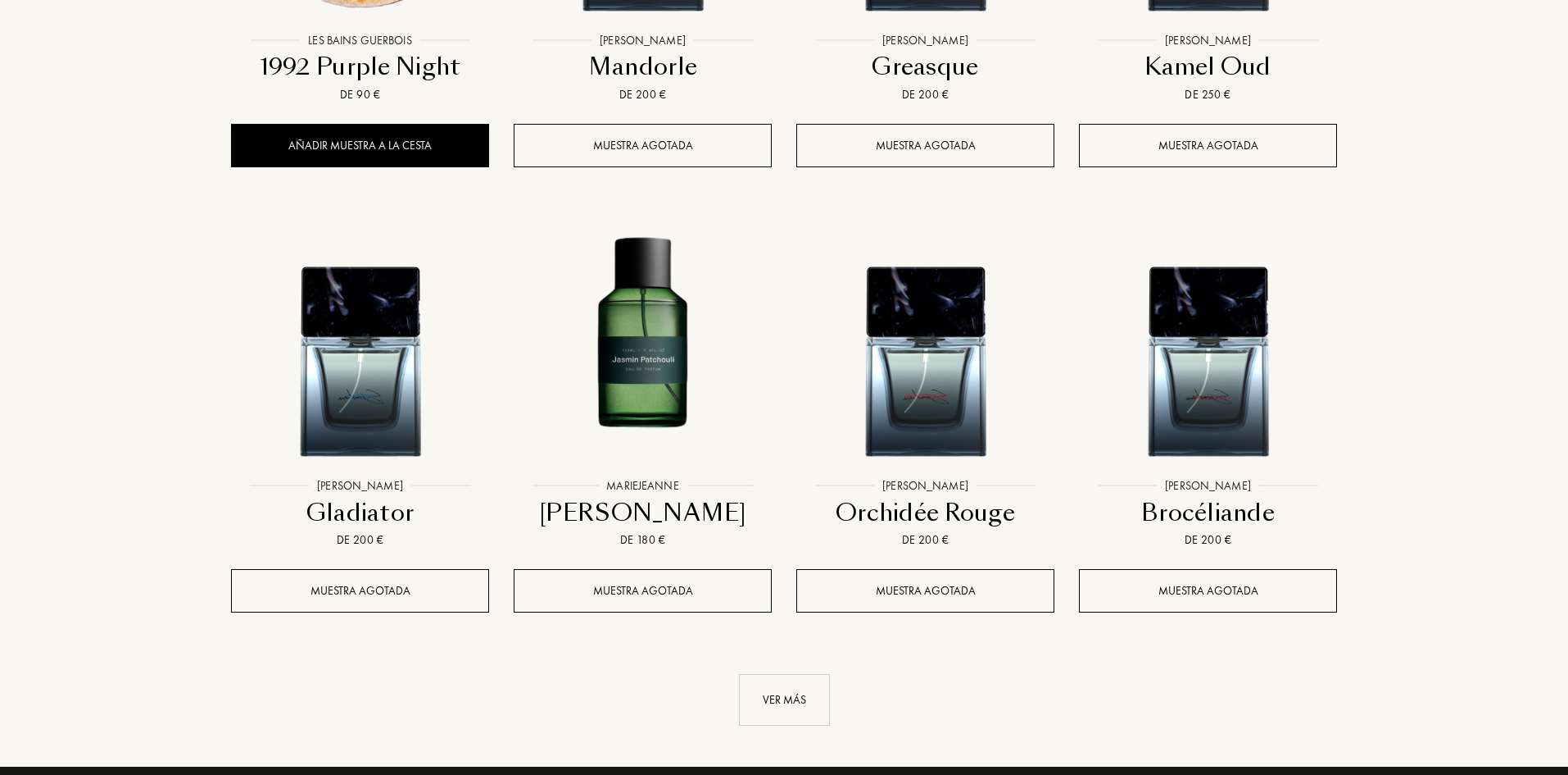
scroll to position [12379, 0]
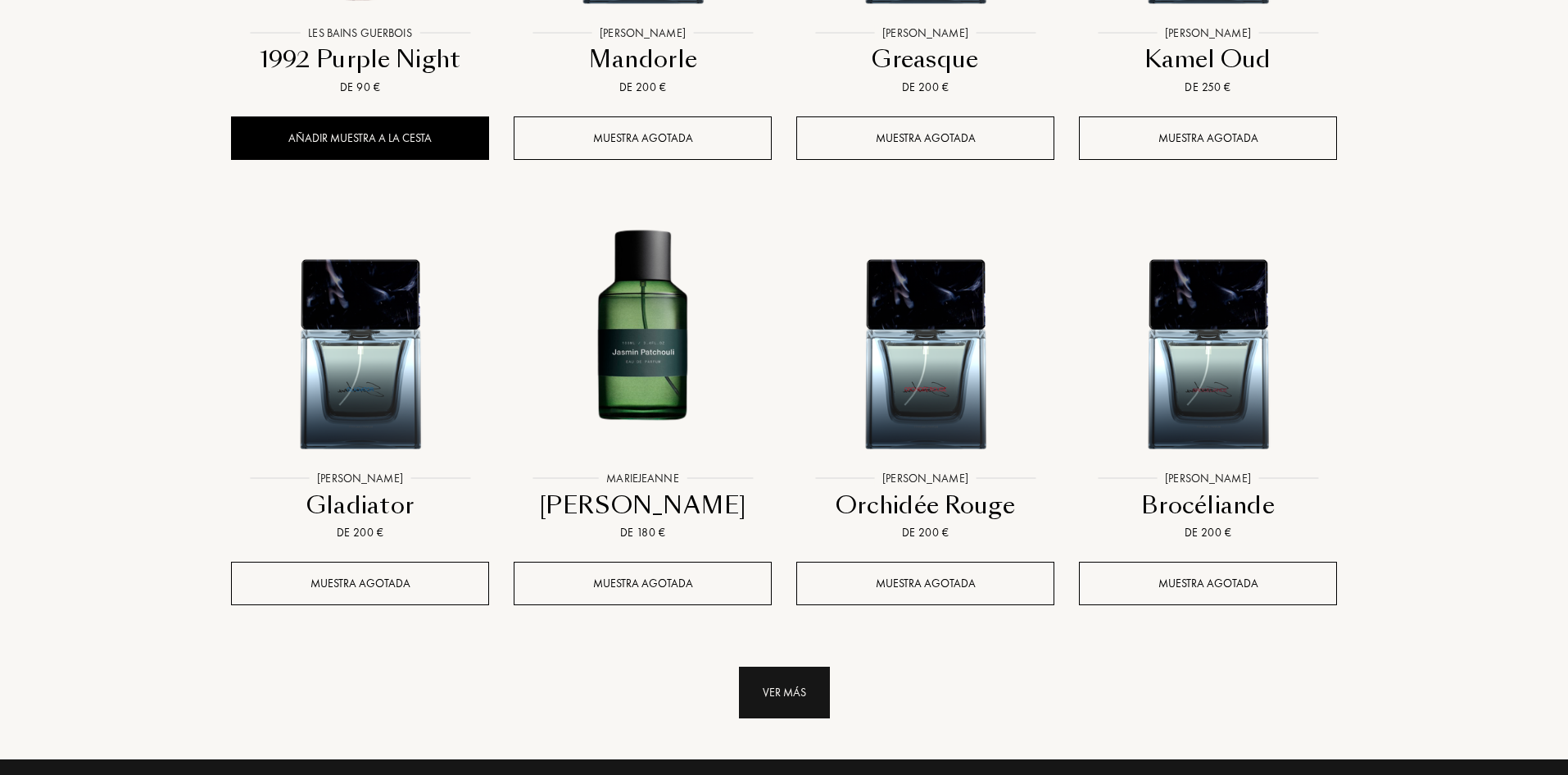
click at [748, 666] on div "Ver más" at bounding box center [784, 692] width 91 height 52
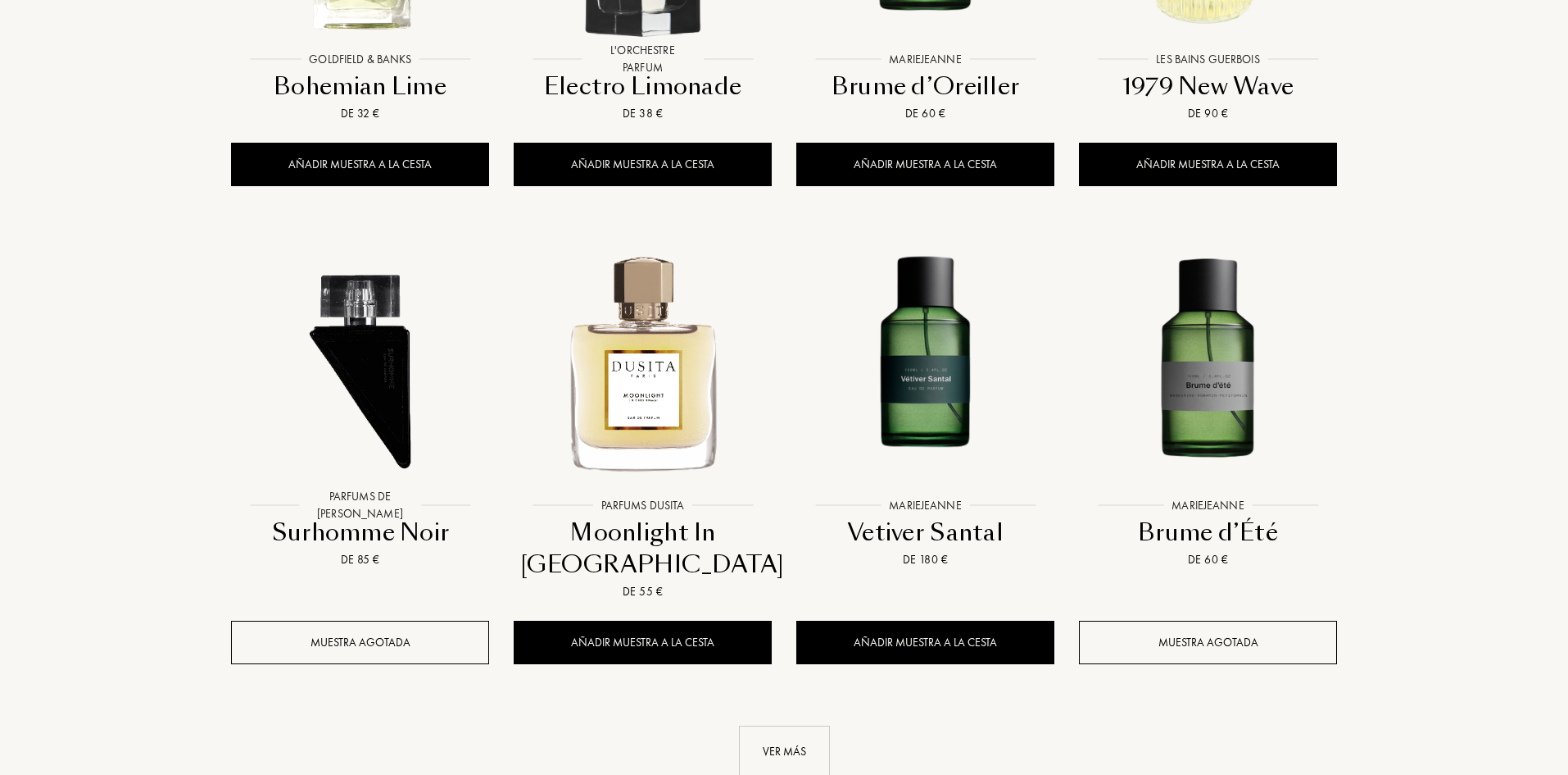
scroll to position [13690, 0]
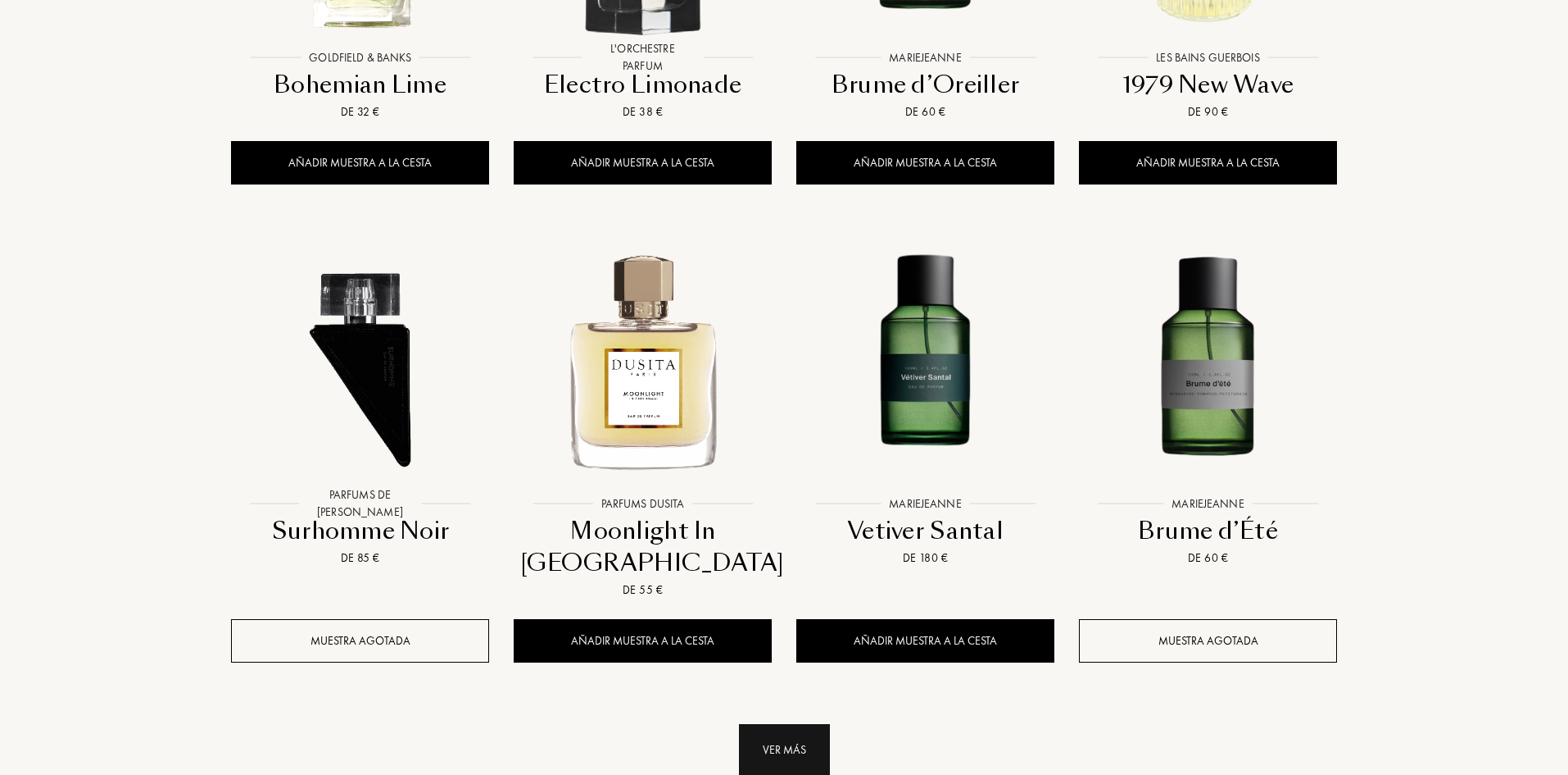
click at [739, 724] on div "Ver más" at bounding box center [784, 750] width 91 height 52
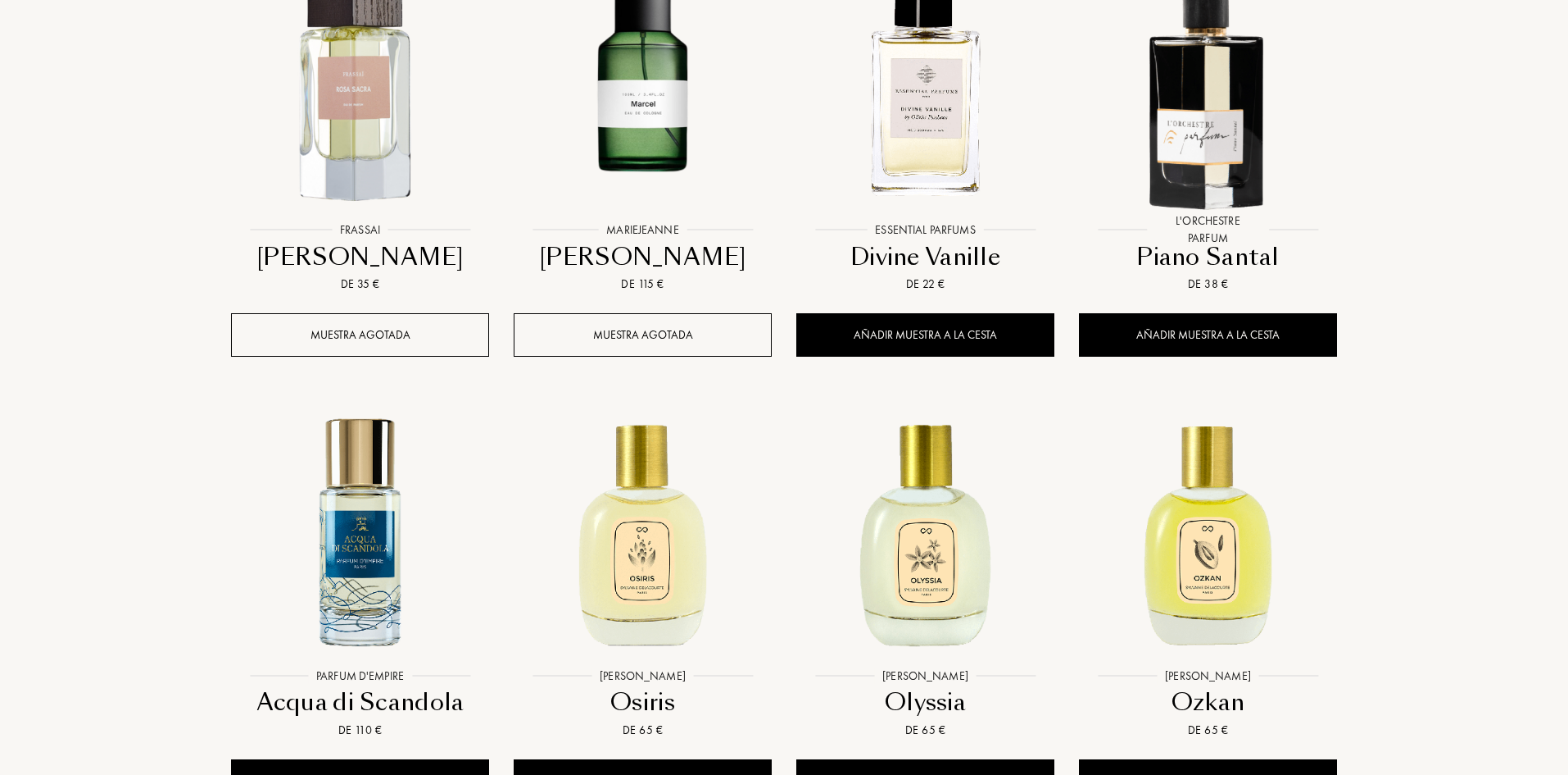
scroll to position [15248, 0]
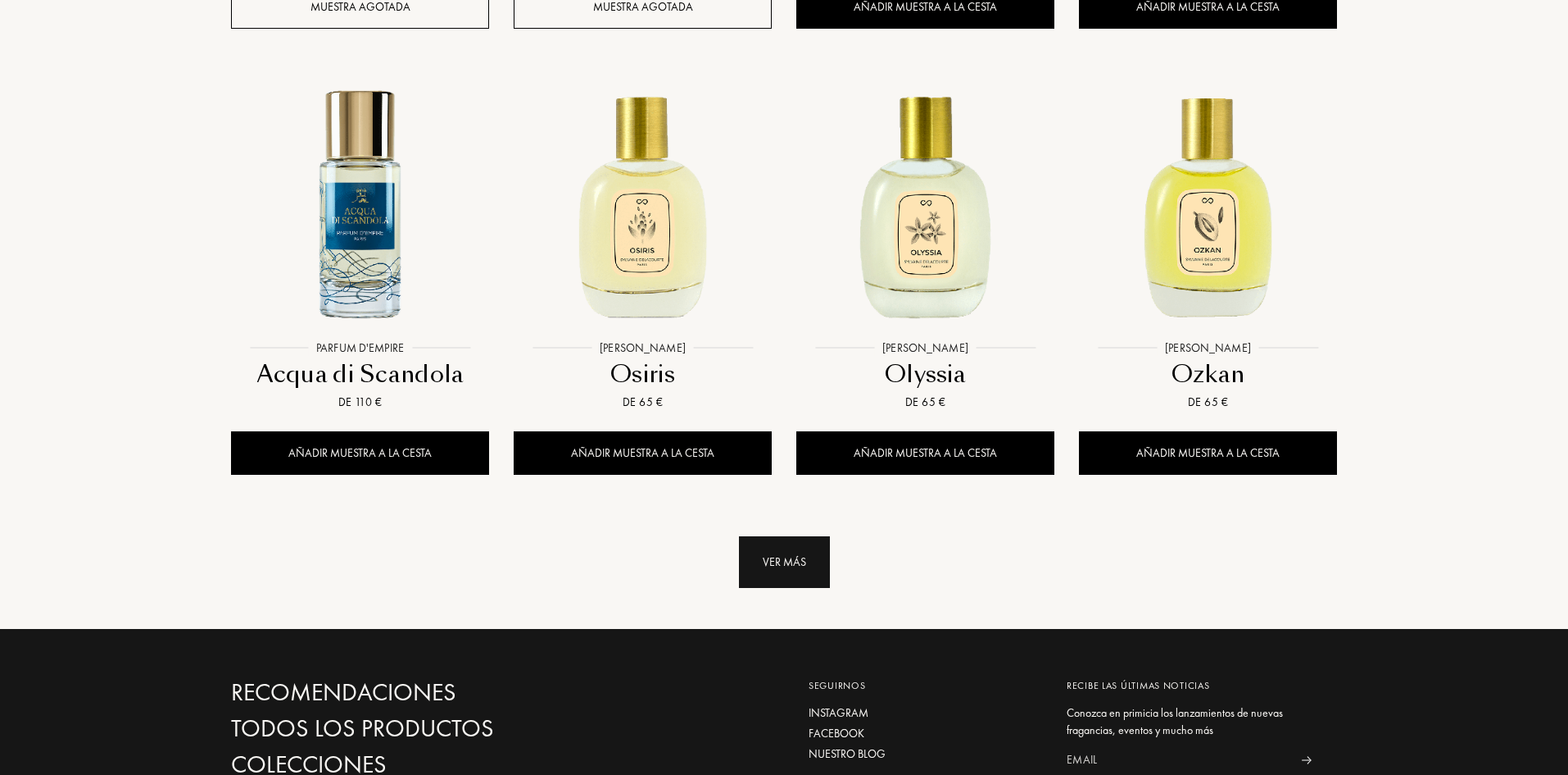
click at [781, 536] on div "Ver más" at bounding box center [784, 562] width 91 height 52
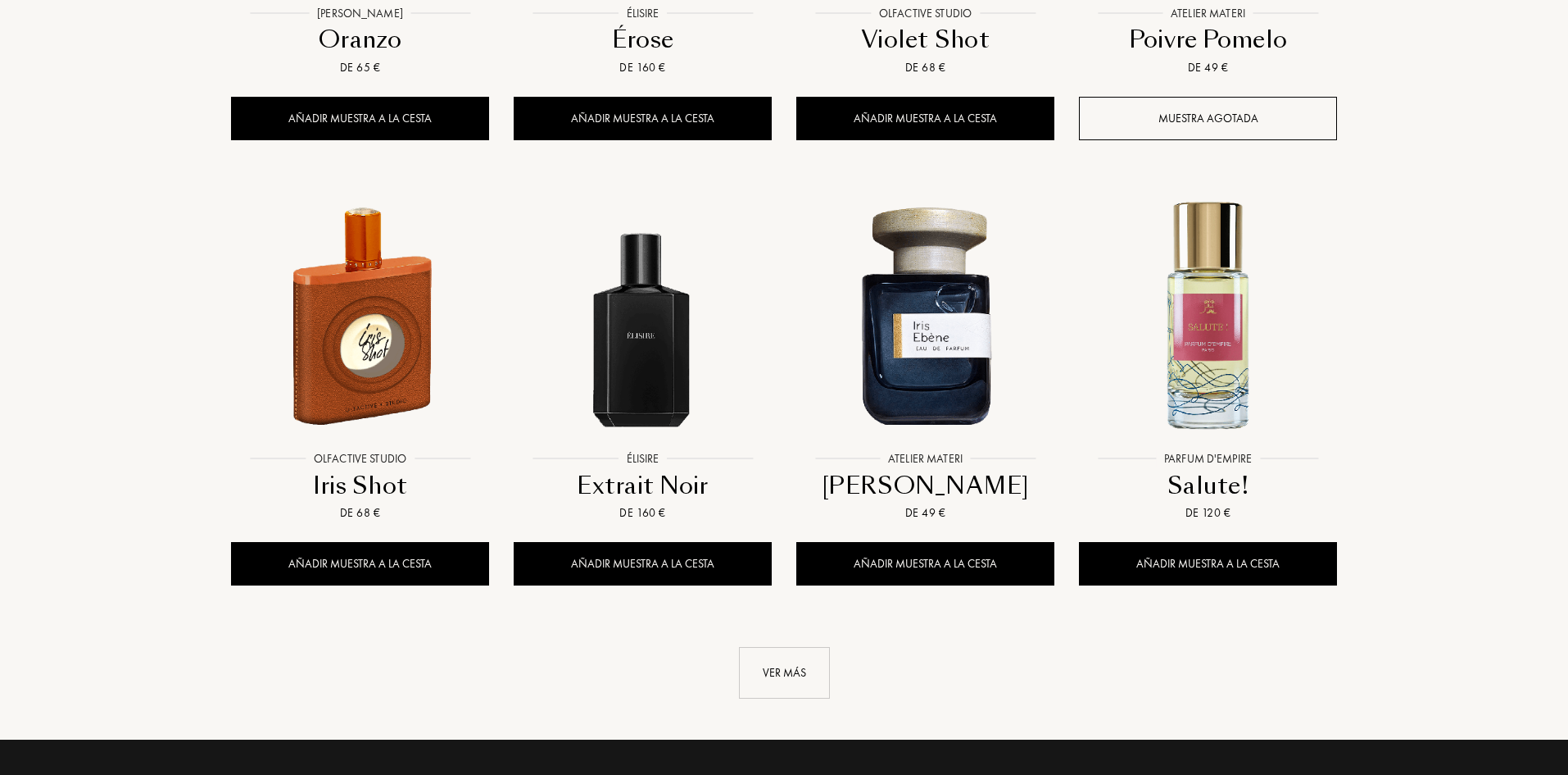
scroll to position [16478, 0]
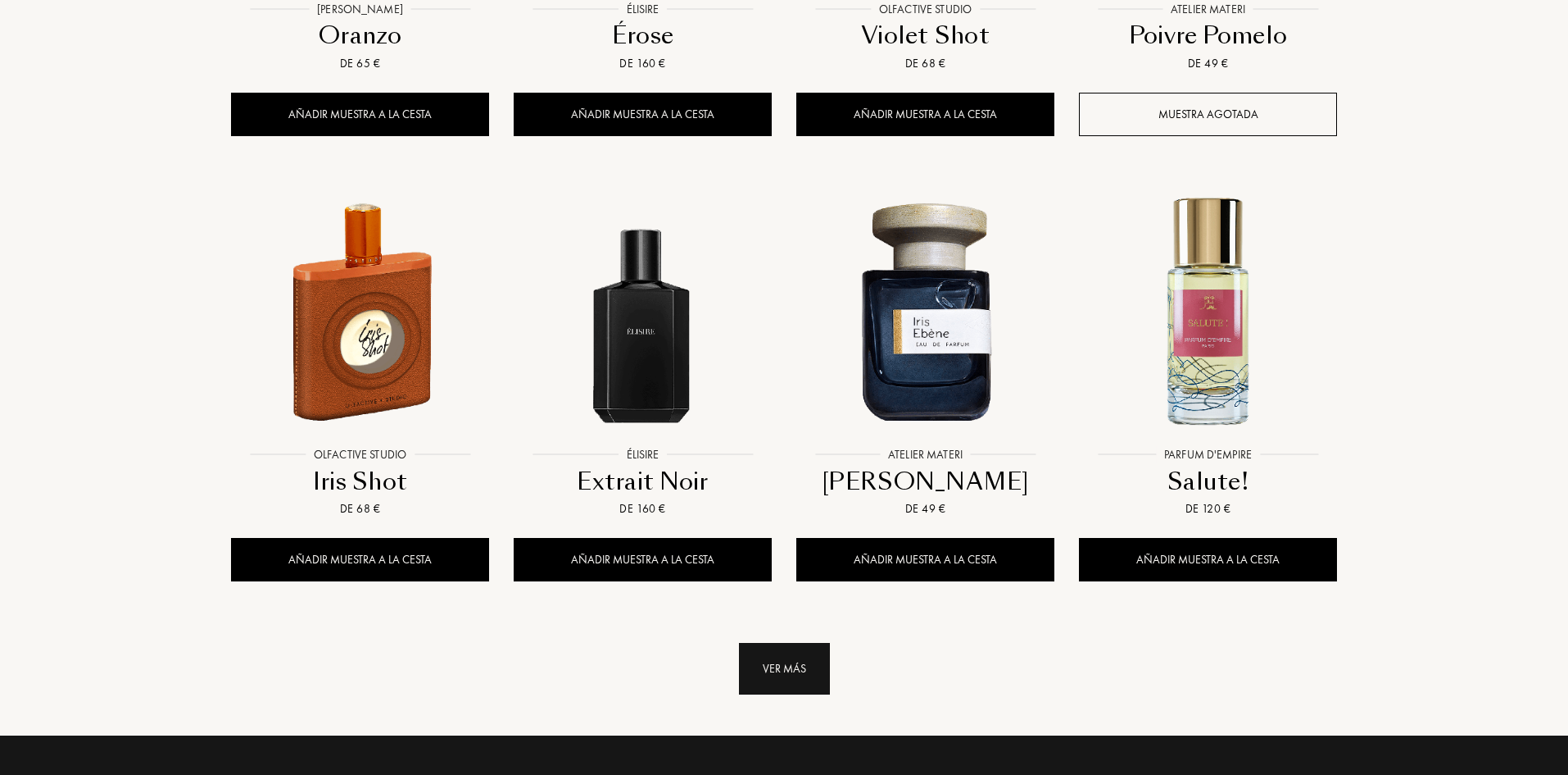
click at [784, 643] on div "Ver más" at bounding box center [784, 669] width 91 height 52
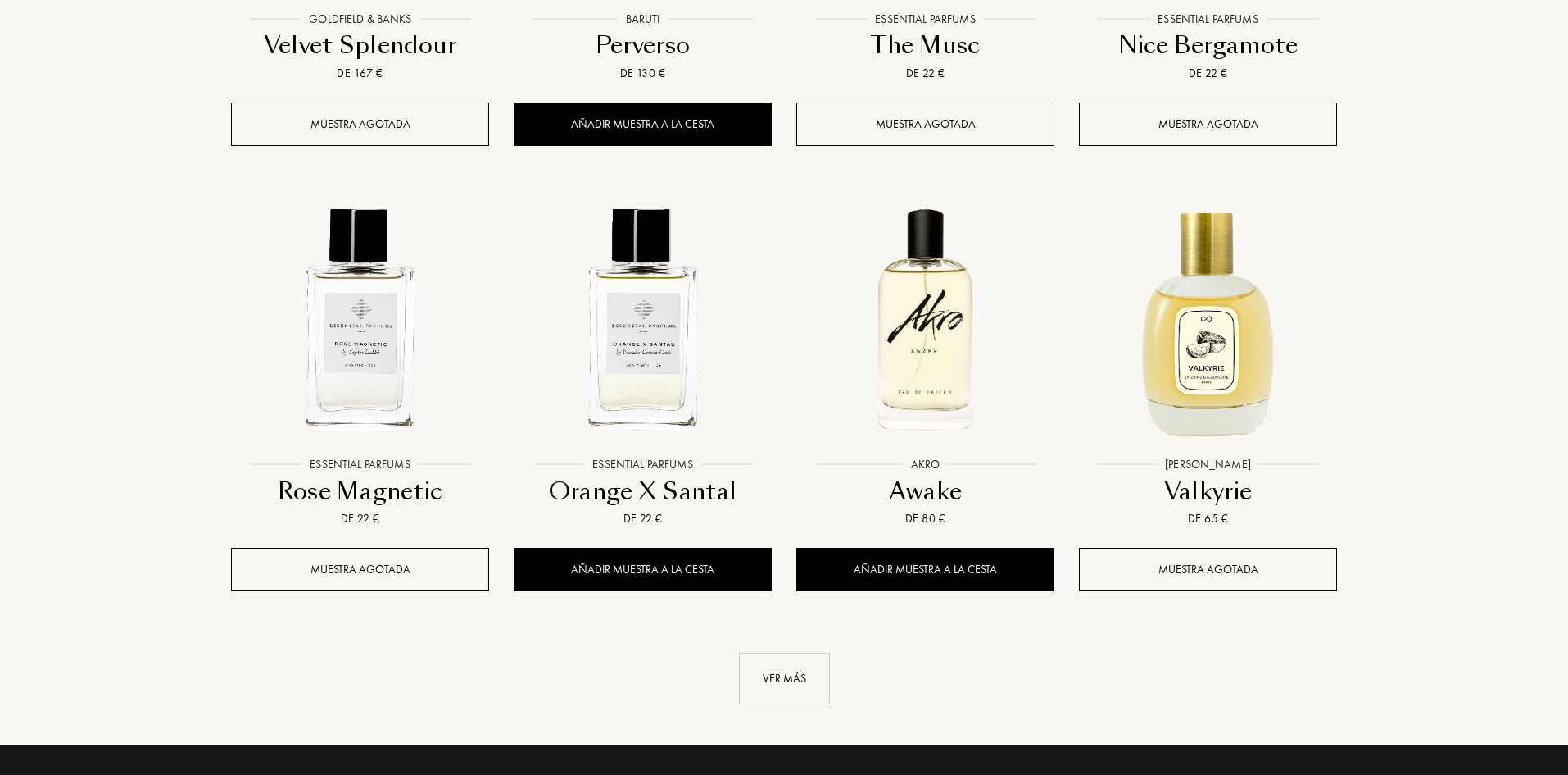
scroll to position [17871, 0]
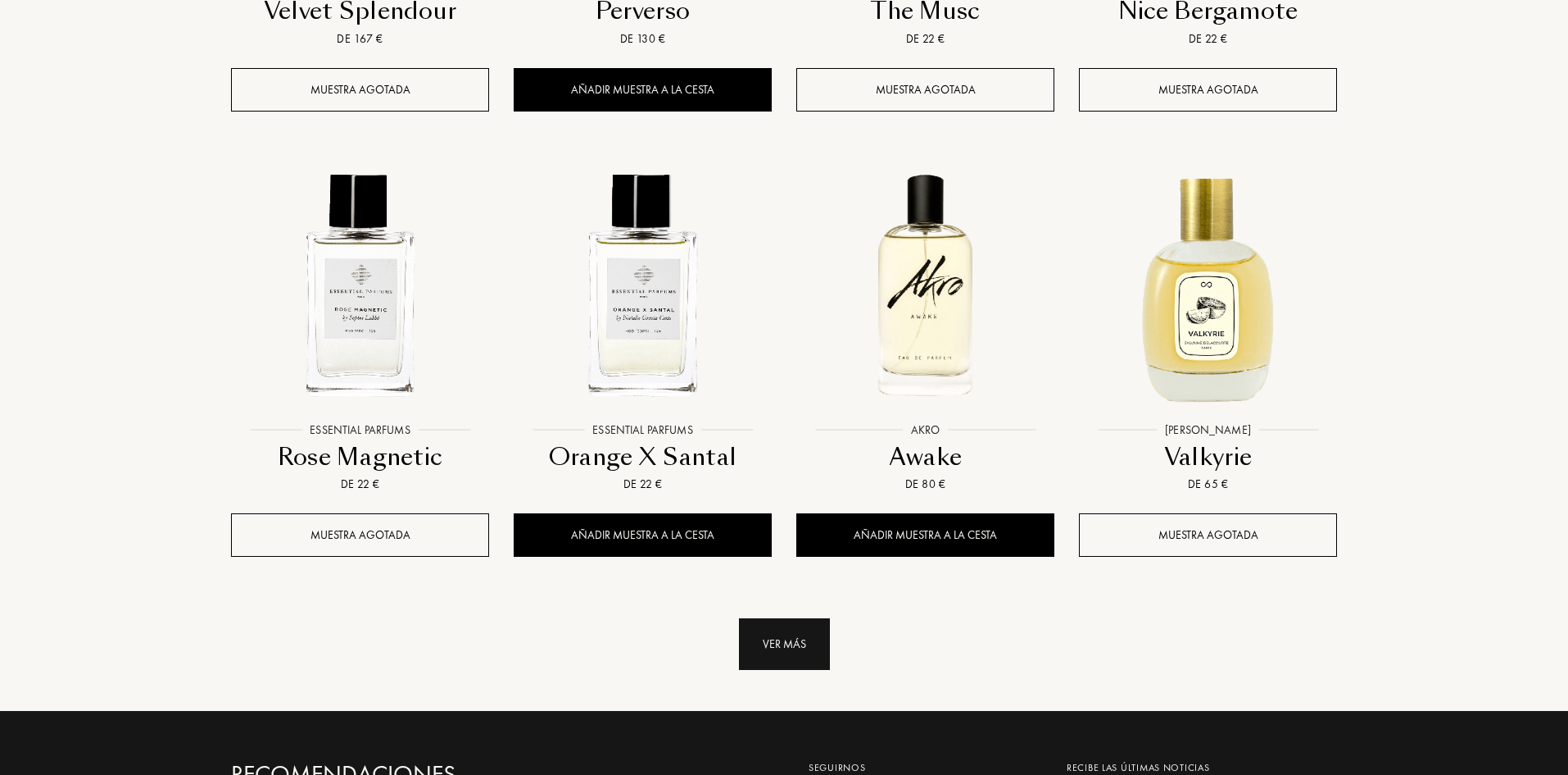
click at [801, 618] on div "Ver más" at bounding box center [784, 644] width 91 height 52
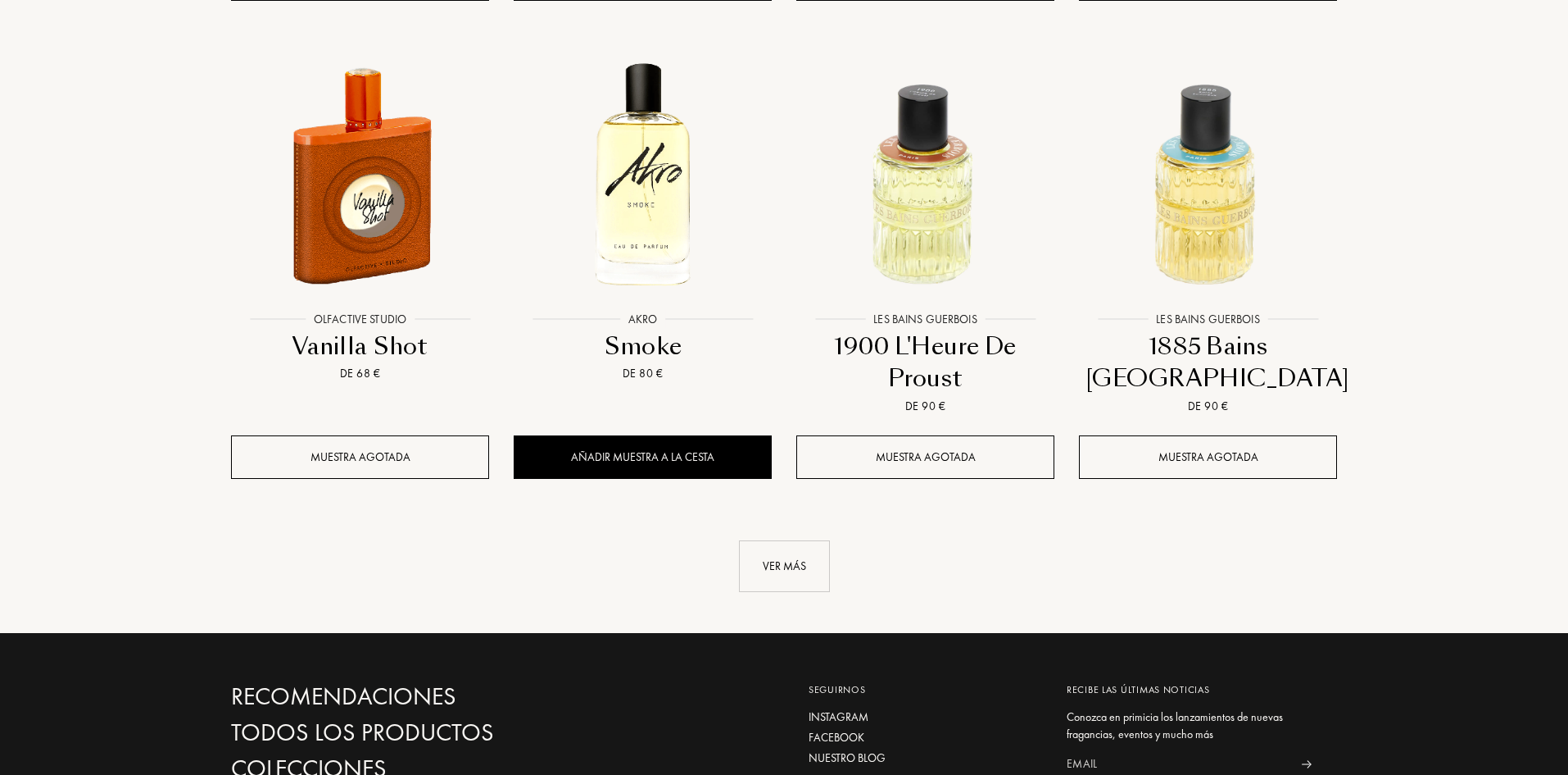
scroll to position [19347, 0]
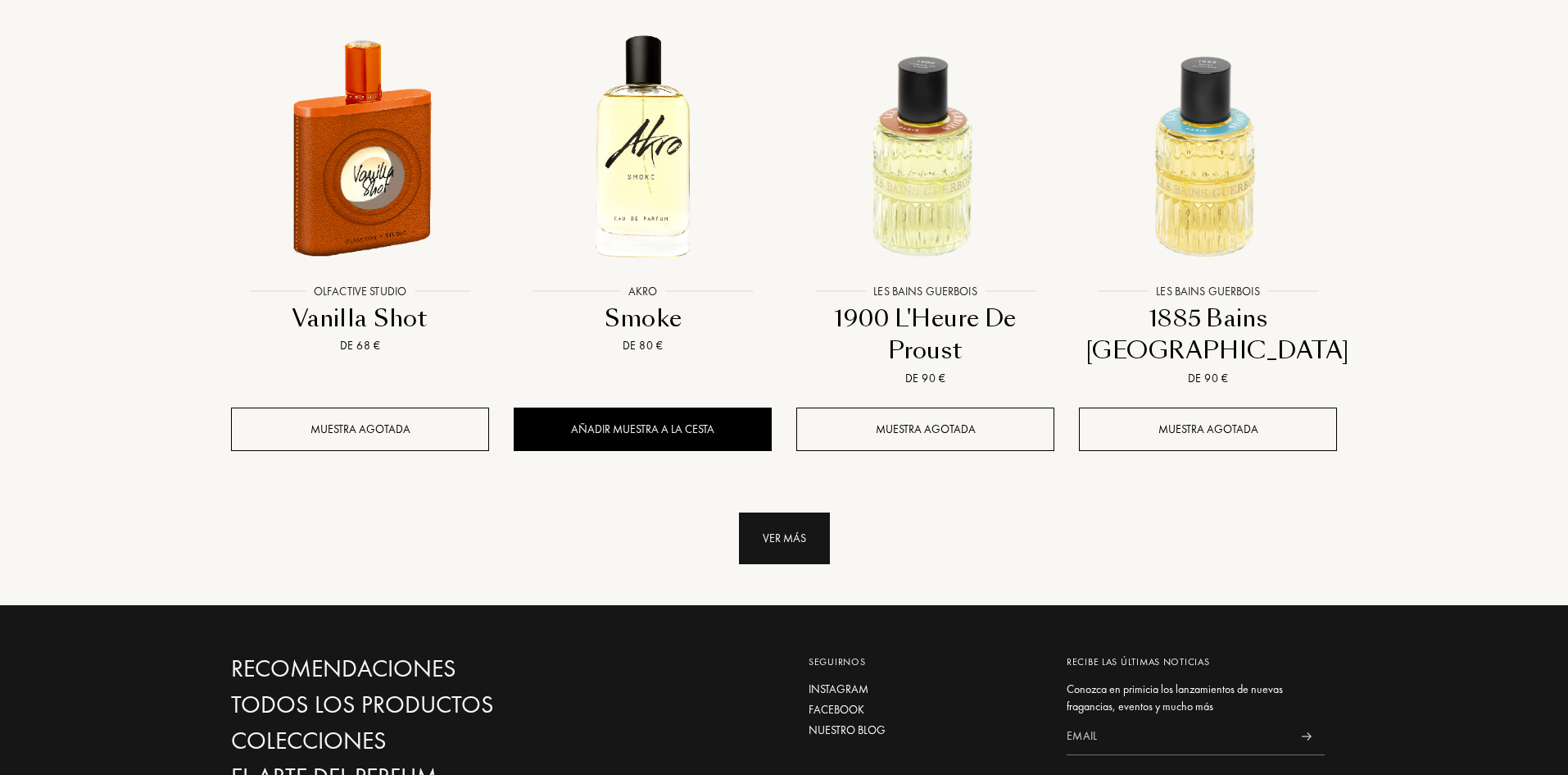
click at [780, 512] on div "Ver más" at bounding box center [784, 538] width 91 height 52
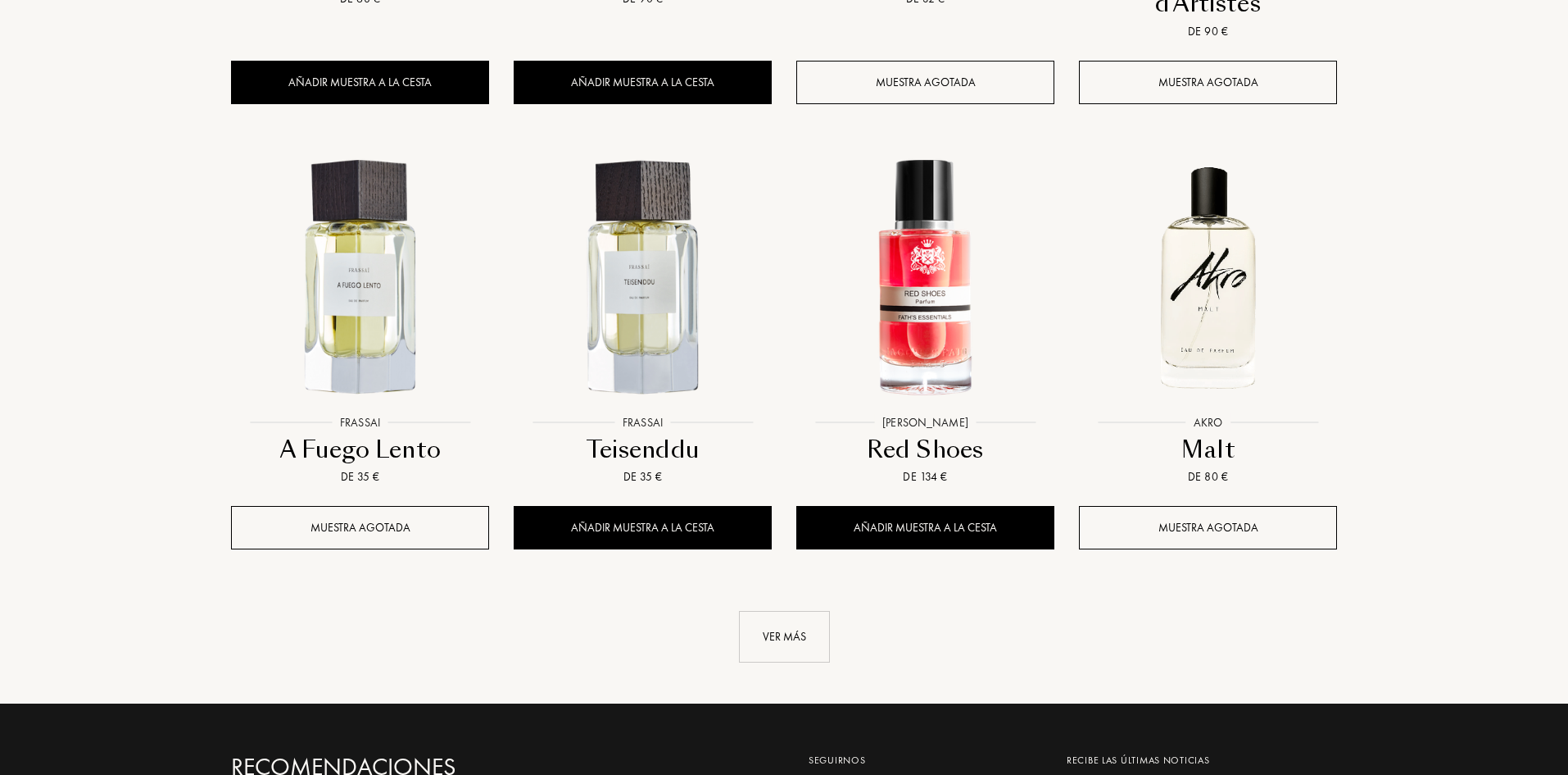
scroll to position [20658, 0]
